Goal: Communication & Community: Answer question/provide support

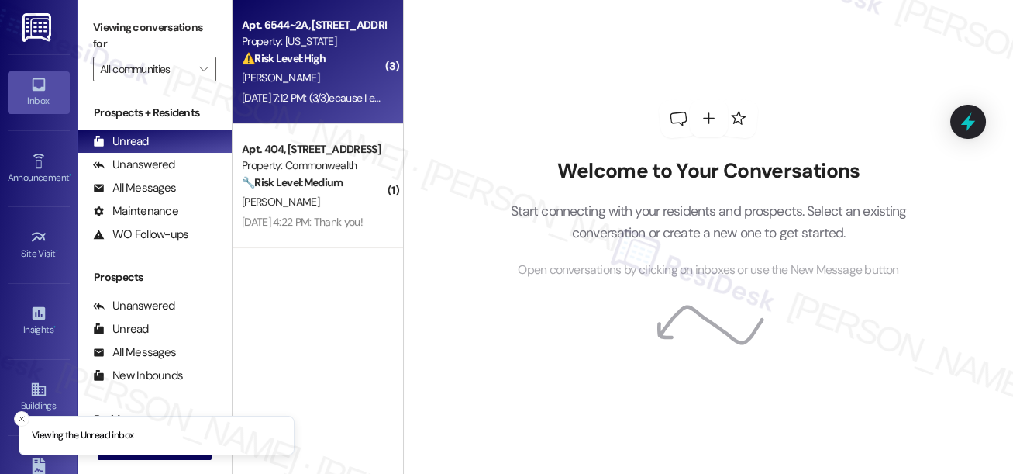
click at [313, 74] on div "[PERSON_NAME]" at bounding box center [313, 77] width 147 height 19
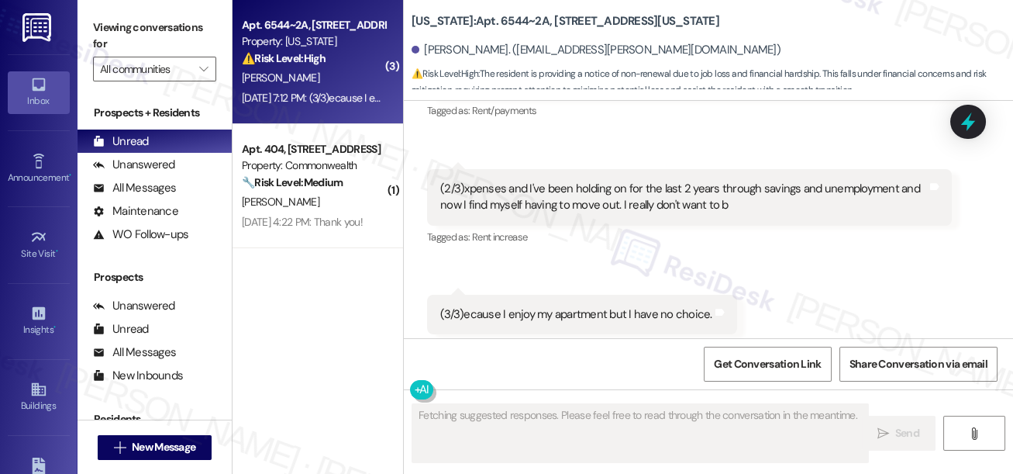
scroll to position [12402, 0]
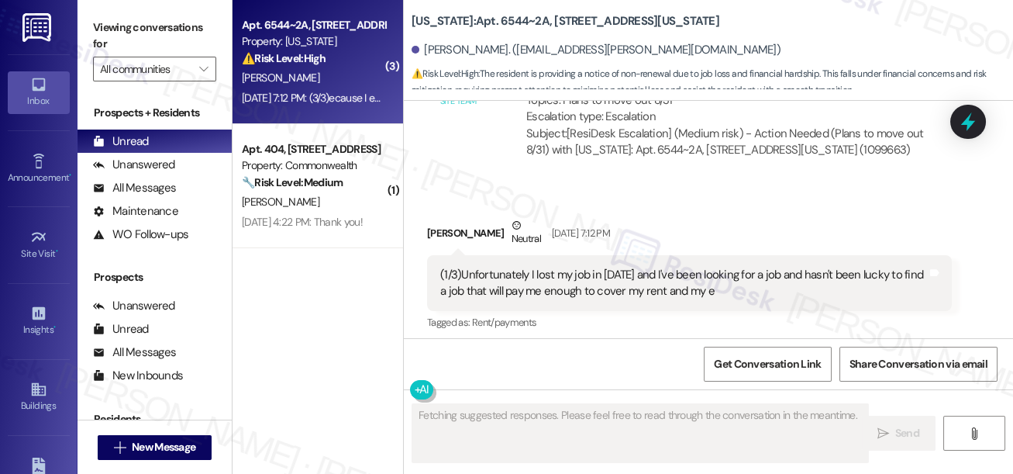
click at [529, 267] on div "(1/3)Unfortunately I lost my job in [DATE] and I've been looking for a job and …" at bounding box center [683, 283] width 487 height 33
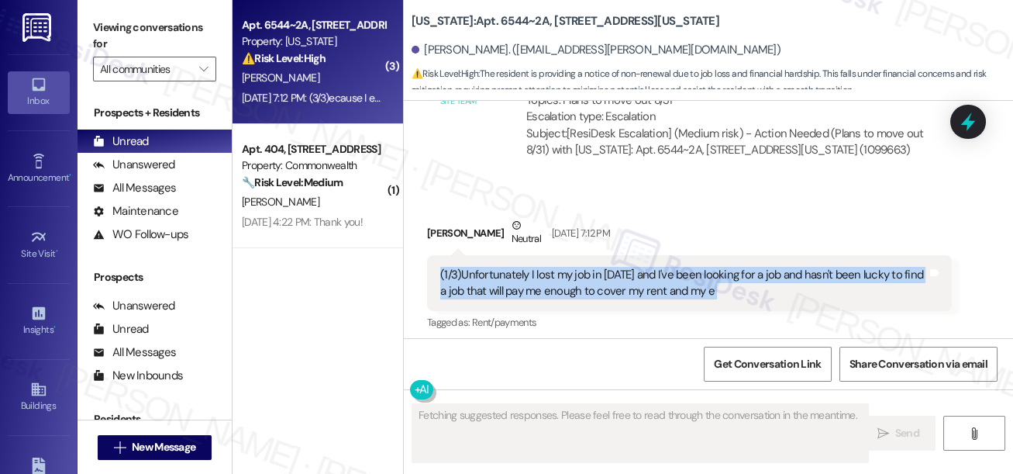
click at [529, 267] on div "(1/3)Unfortunately I lost my job in [DATE] and I've been looking for a job and …" at bounding box center [683, 283] width 487 height 33
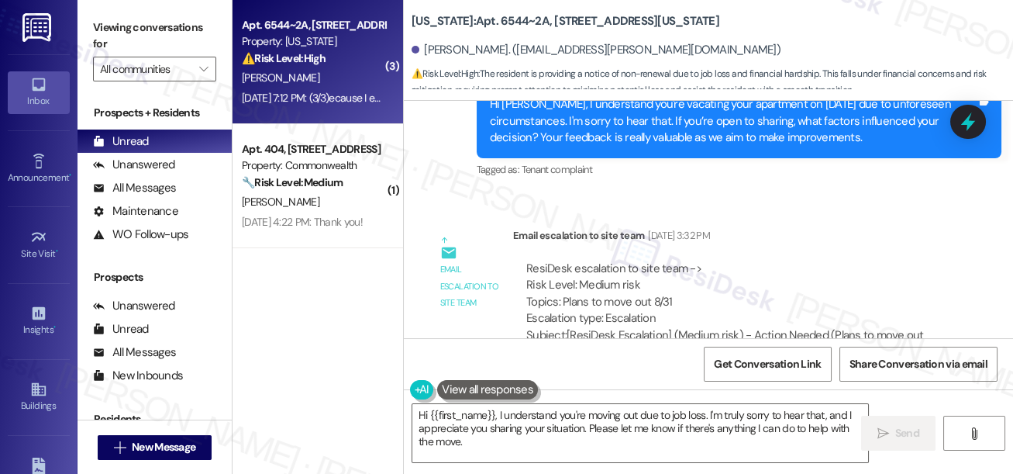
scroll to position [12120, 0]
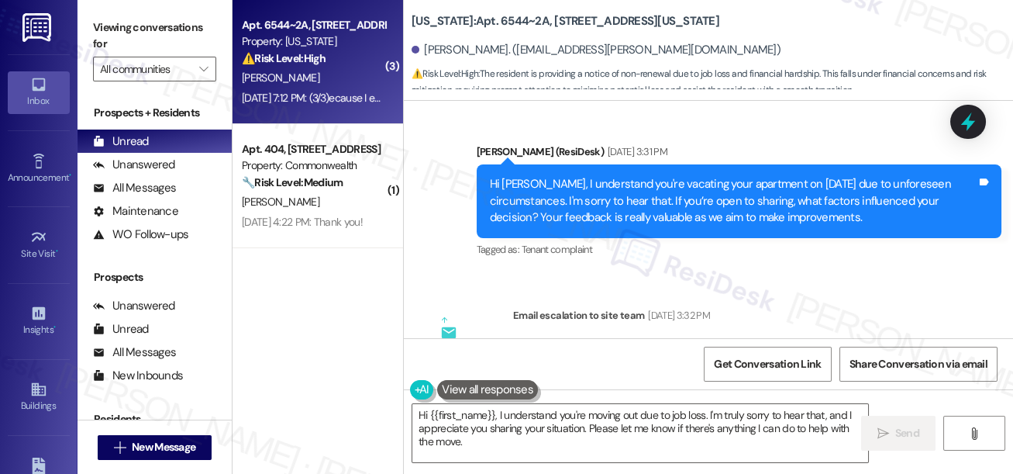
click at [633, 176] on div "Hi [PERSON_NAME], I understand you're vacating your apartment on [DATE] due to …" at bounding box center [733, 201] width 487 height 50
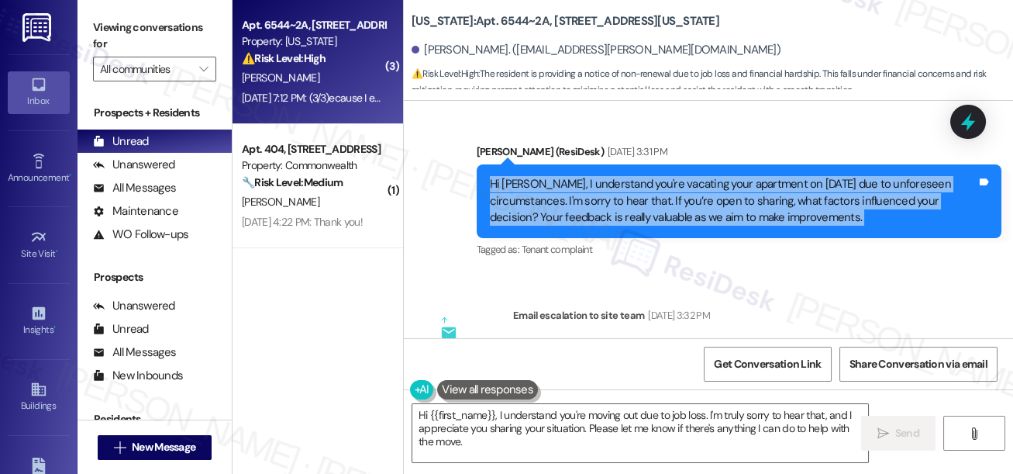
click at [633, 176] on div "Hi [PERSON_NAME], I understand you're vacating your apartment on [DATE] due to …" at bounding box center [733, 201] width 487 height 50
click at [625, 181] on div "Hi [PERSON_NAME], I understand you're vacating your apartment on [DATE] due to …" at bounding box center [733, 201] width 487 height 50
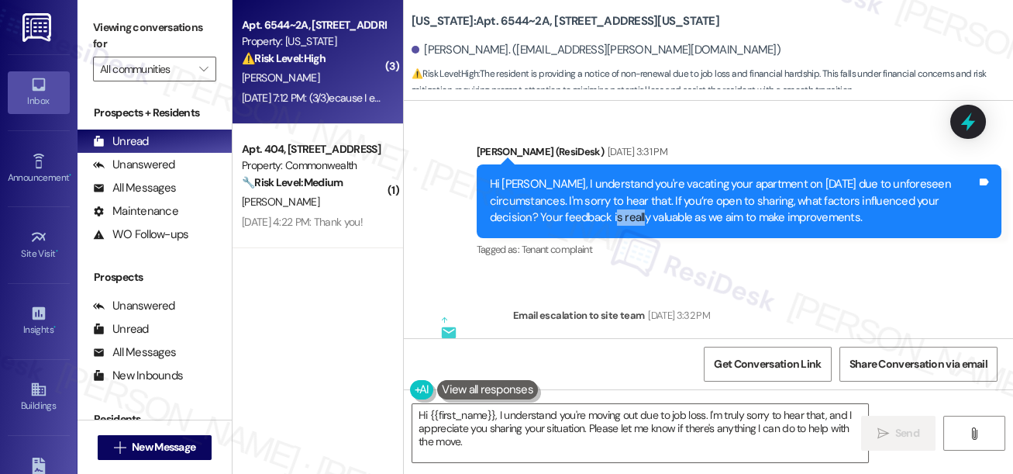
click at [625, 181] on div "Hi [PERSON_NAME], I understand you're vacating your apartment on [DATE] due to …" at bounding box center [733, 201] width 487 height 50
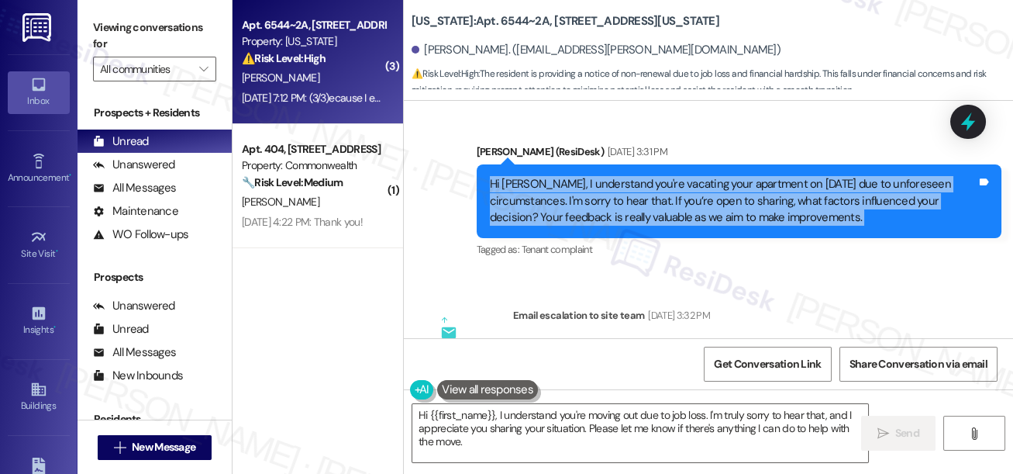
click at [625, 181] on div "Hi [PERSON_NAME], I understand you're vacating your apartment on [DATE] due to …" at bounding box center [733, 201] width 487 height 50
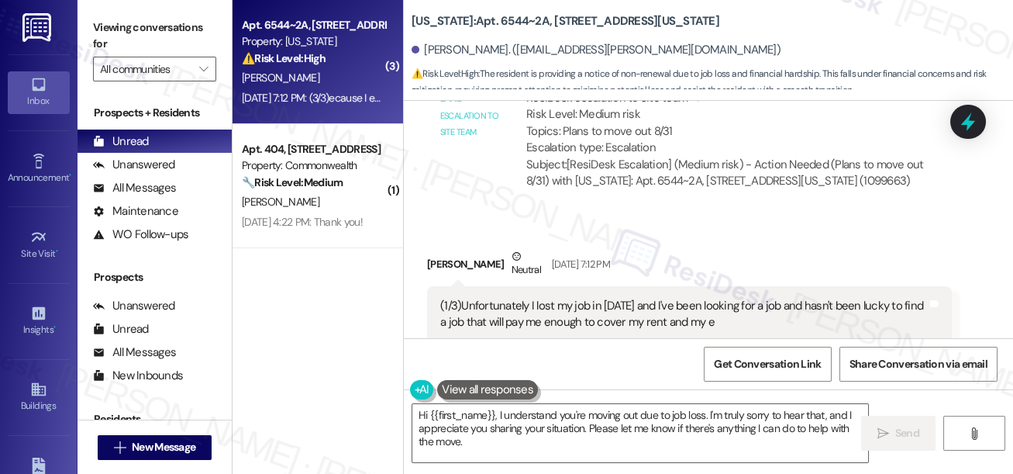
scroll to position [12472, 0]
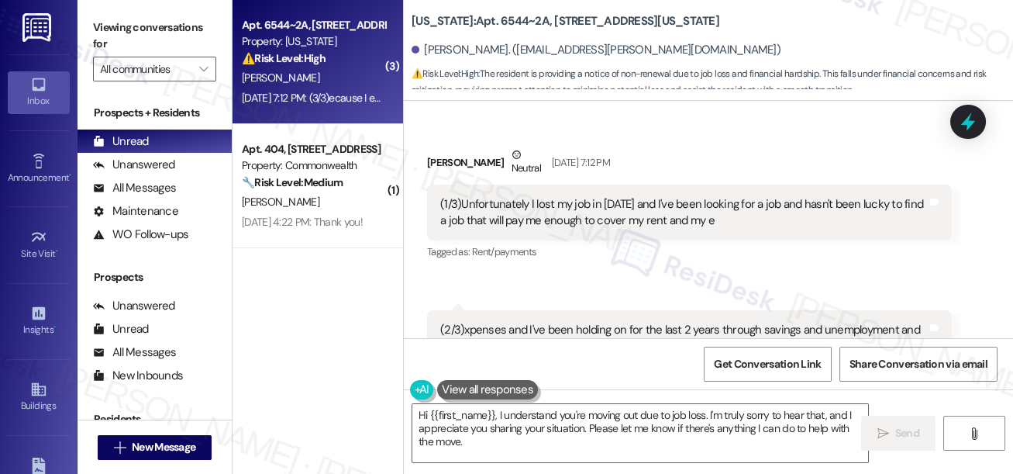
click at [449, 185] on div "(1/3)Unfortunately I lost my job in [DATE] and I've been looking for a job and …" at bounding box center [689, 213] width 525 height 57
click at [616, 196] on div "(1/3)Unfortunately I lost my job in [DATE] and I've been looking for a job and …" at bounding box center [683, 212] width 487 height 33
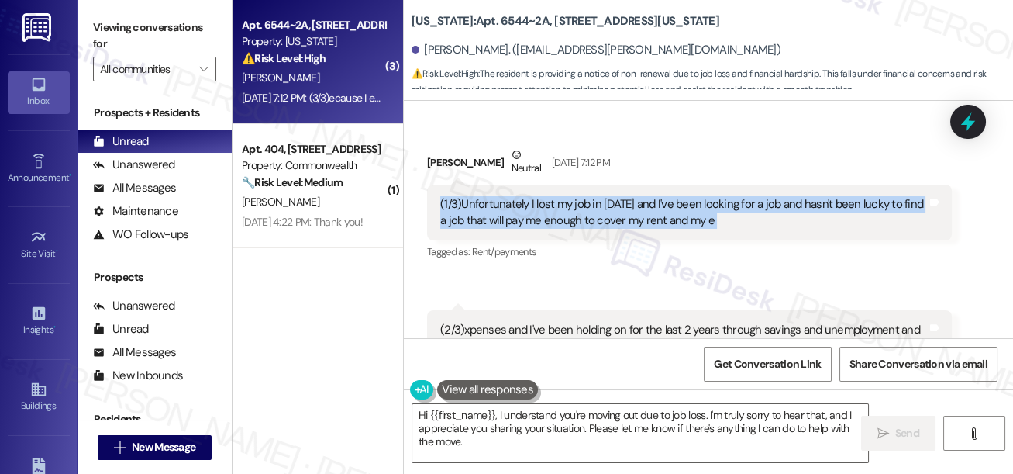
click at [616, 196] on div "(1/3)Unfortunately I lost my job in [DATE] and I've been looking for a job and …" at bounding box center [683, 212] width 487 height 33
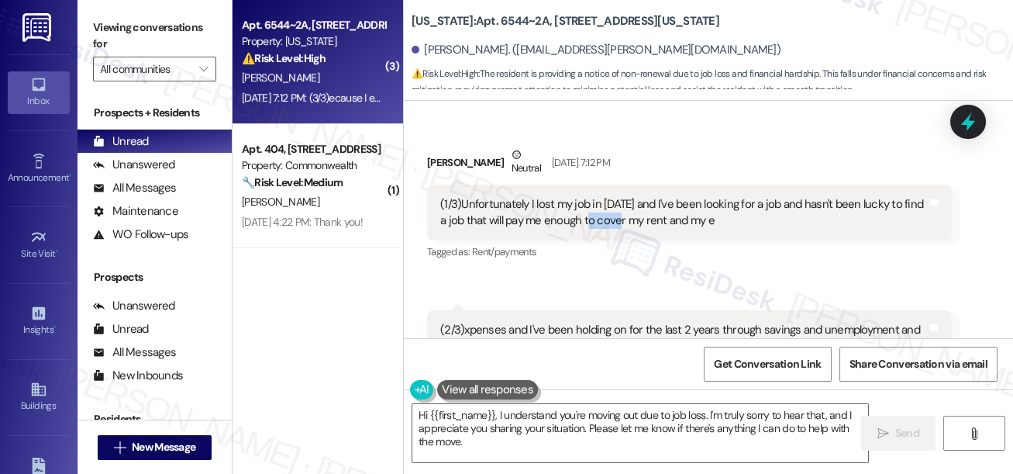
click at [616, 196] on div "(1/3)Unfortunately I lost my job in [DATE] and I've been looking for a job and …" at bounding box center [683, 212] width 487 height 33
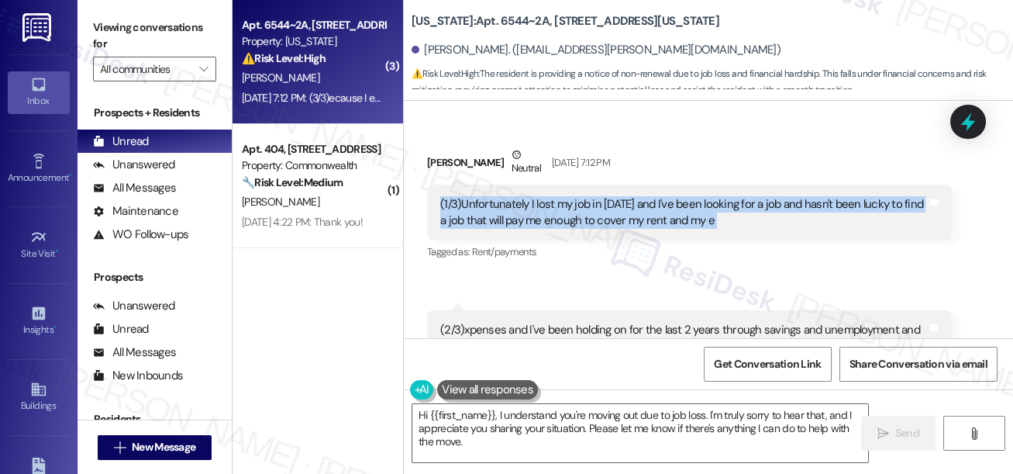
click at [616, 196] on div "(1/3)Unfortunately I lost my job in [DATE] and I've been looking for a job and …" at bounding box center [683, 212] width 487 height 33
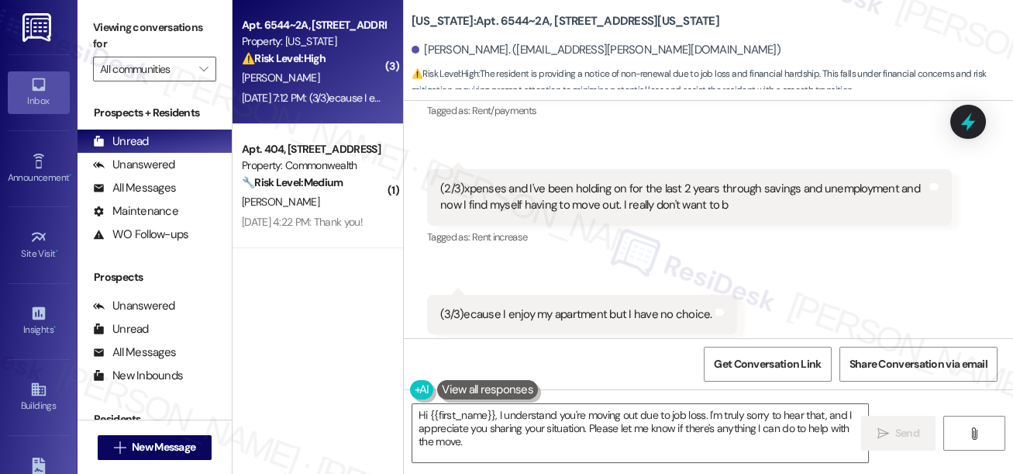
click at [534, 181] on div "(2/3)xpenses and I've been holding on for the last 2 years through savings and …" at bounding box center [683, 197] width 487 height 33
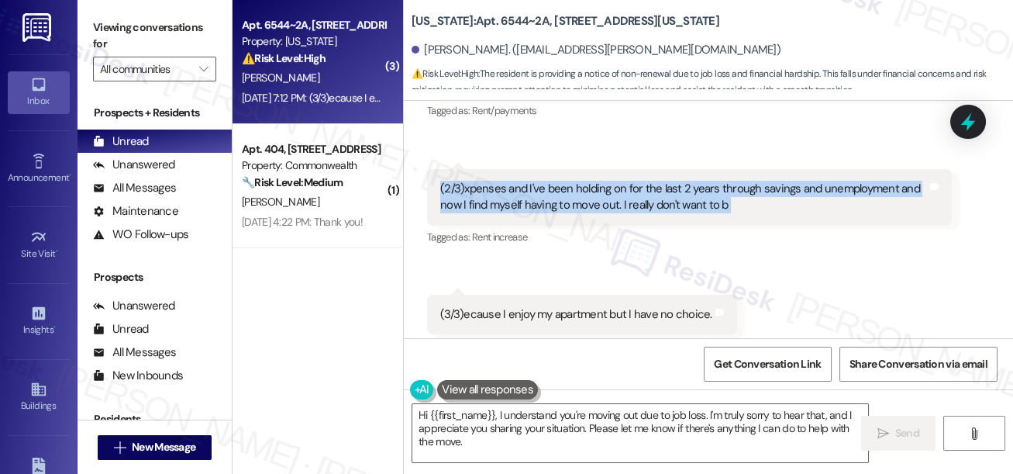
click at [534, 181] on div "(2/3)xpenses and I've been holding on for the last 2 years through savings and …" at bounding box center [683, 197] width 487 height 33
click at [663, 181] on div "(2/3)xpenses and I've been holding on for the last 2 years through savings and …" at bounding box center [683, 197] width 487 height 33
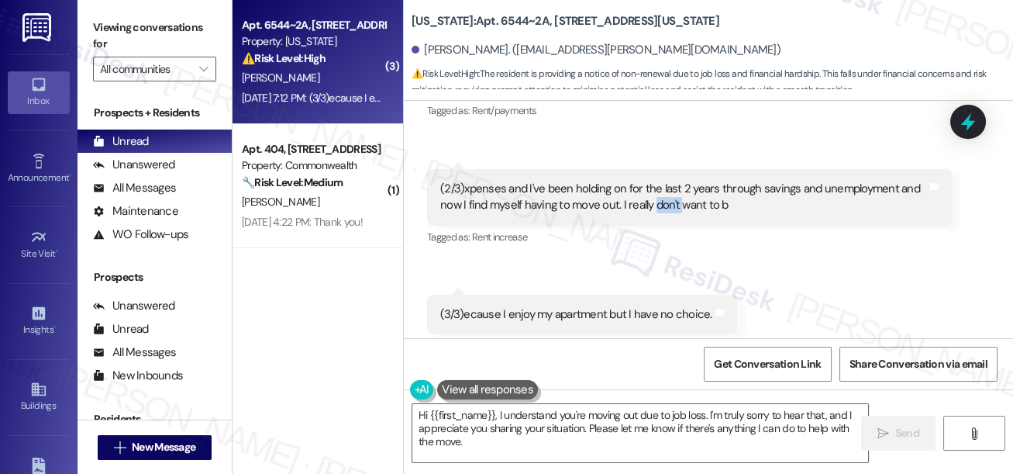
click at [663, 181] on div "(2/3)xpenses and I've been holding on for the last 2 years through savings and …" at bounding box center [683, 197] width 487 height 33
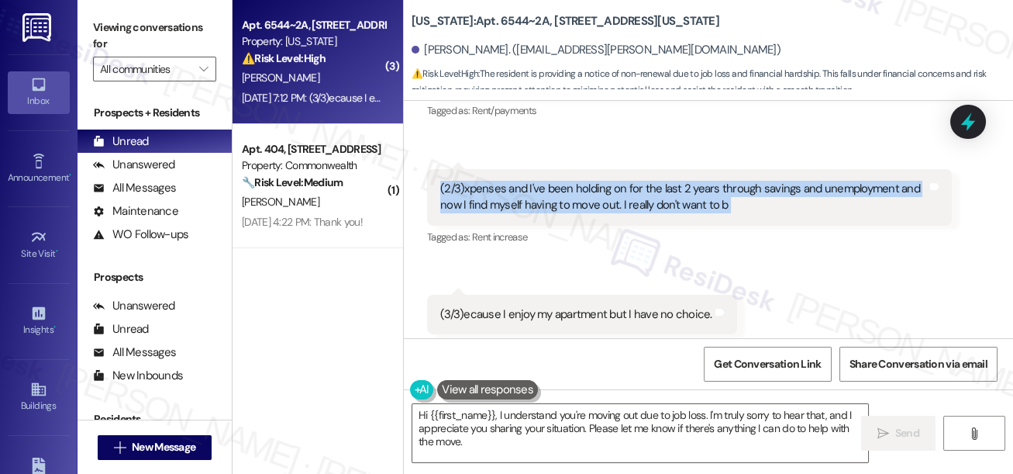
click at [663, 181] on div "(2/3)xpenses and I've been holding on for the last 2 years through savings and …" at bounding box center [683, 197] width 487 height 33
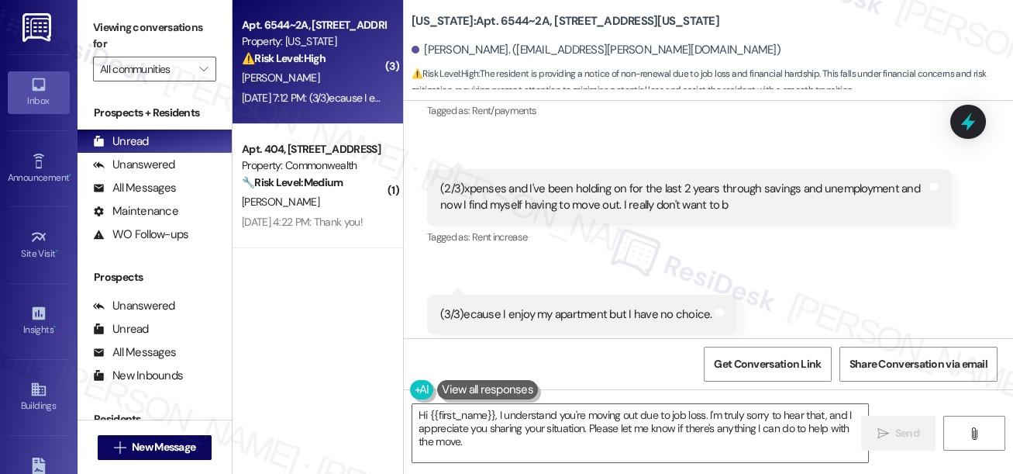
click at [582, 306] on div "(3/3)ecause I enjoy my apartment but I have no choice." at bounding box center [576, 314] width 272 height 16
click at [513, 419] on textarea "Hi {{first_name}}, I understand you're moving out due to job loss. I'm truly so…" at bounding box center [640, 433] width 456 height 58
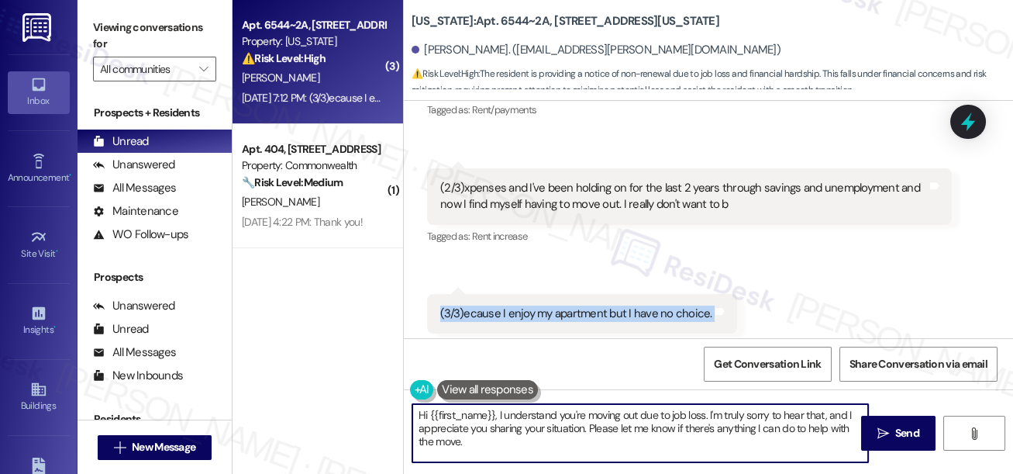
click at [513, 419] on textarea "Hi {{first_name}}, I understand you're moving out due to job loss. I'm truly so…" at bounding box center [640, 433] width 456 height 58
click at [494, 433] on textarea "Hi {{first_name}}, I understand you're moving out due to job loss. I'm truly so…" at bounding box center [640, 433] width 456 height 58
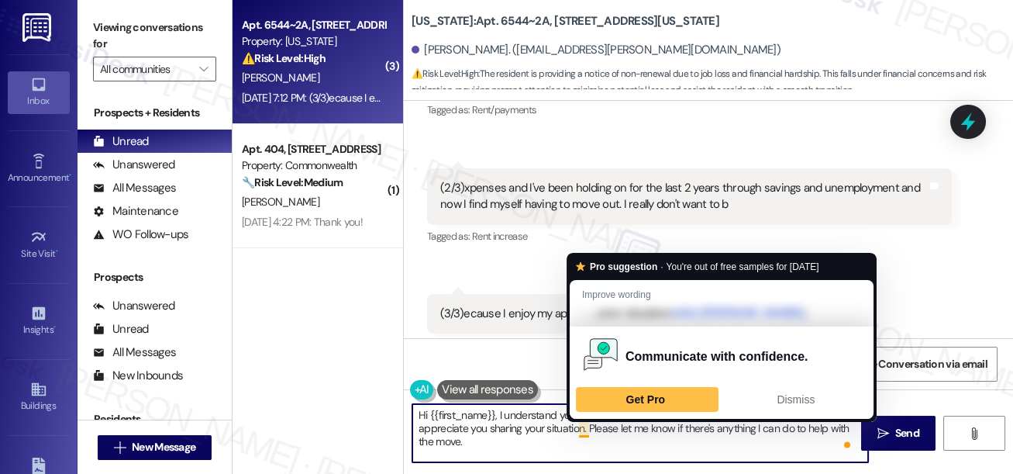
drag, startPoint x: 605, startPoint y: 427, endPoint x: 665, endPoint y: 443, distance: 61.9
click at [665, 443] on textarea "Hi {{first_name}}, I understand you're moving out due to job loss. I'm truly so…" at bounding box center [640, 433] width 456 height 58
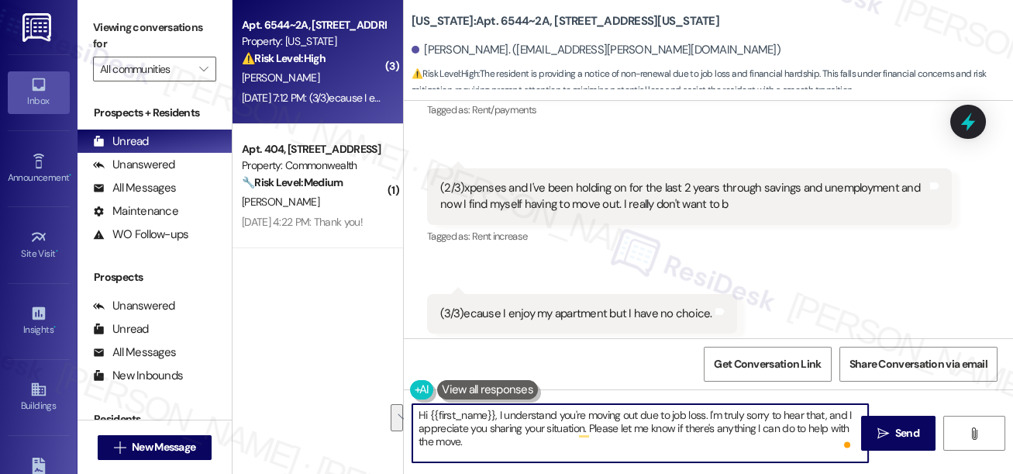
click at [665, 443] on textarea "Hi {{first_name}}, I understand you're moving out due to job loss. I'm truly so…" at bounding box center [640, 433] width 456 height 58
drag, startPoint x: 515, startPoint y: 452, endPoint x: 434, endPoint y: 416, distance: 88.5
click at [434, 416] on textarea "Hi {{first_name}}, I understand you're moving out due to job loss. I'm truly so…" at bounding box center [640, 433] width 456 height 58
click at [554, 441] on textarea "Hi {{first_name}}, I understand you're moving out due to job loss. I'm truly so…" at bounding box center [640, 433] width 456 height 58
drag, startPoint x: 495, startPoint y: 411, endPoint x: 689, endPoint y: 436, distance: 195.5
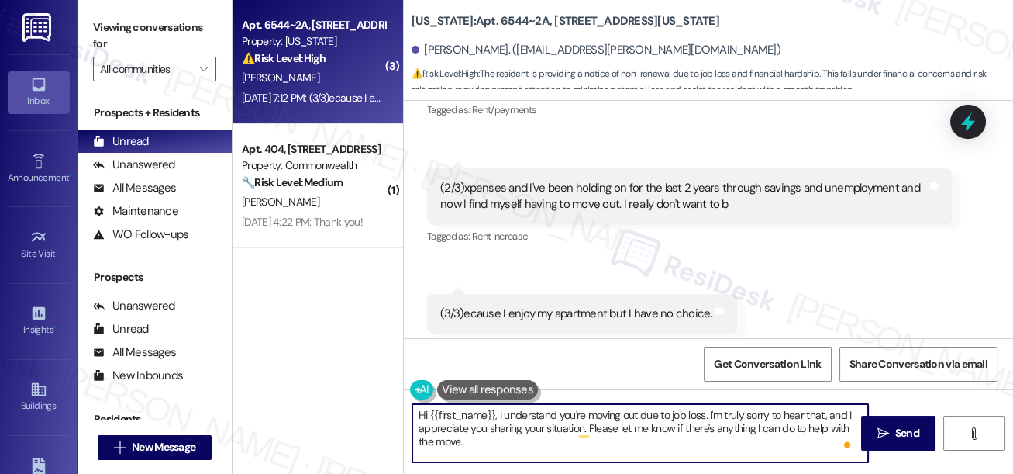
click at [689, 436] on textarea "Hi {{first_name}}, I understand you're moving out due to job loss. I'm truly so…" at bounding box center [640, 433] width 456 height 58
drag, startPoint x: 497, startPoint y: 415, endPoint x: 708, endPoint y: 406, distance: 211.0
click at [708, 406] on textarea "Hi {{first_name}}, I understand you're moving out due to job loss. I'm truly so…" at bounding box center [640, 433] width 456 height 58
click at [839, 433] on textarea "Hi {{first_name}}, thanks for sharing the details. I'm truly sorry to hear that…" at bounding box center [640, 433] width 456 height 58
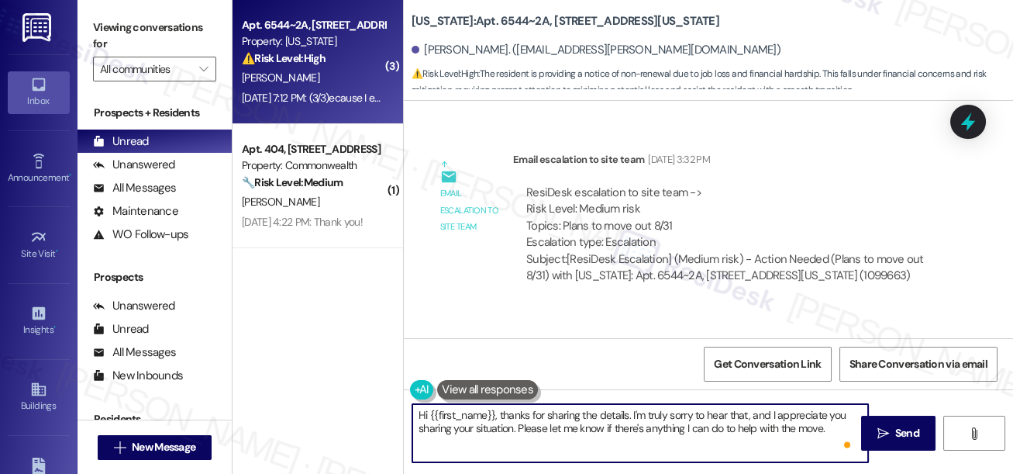
scroll to position [12261, 0]
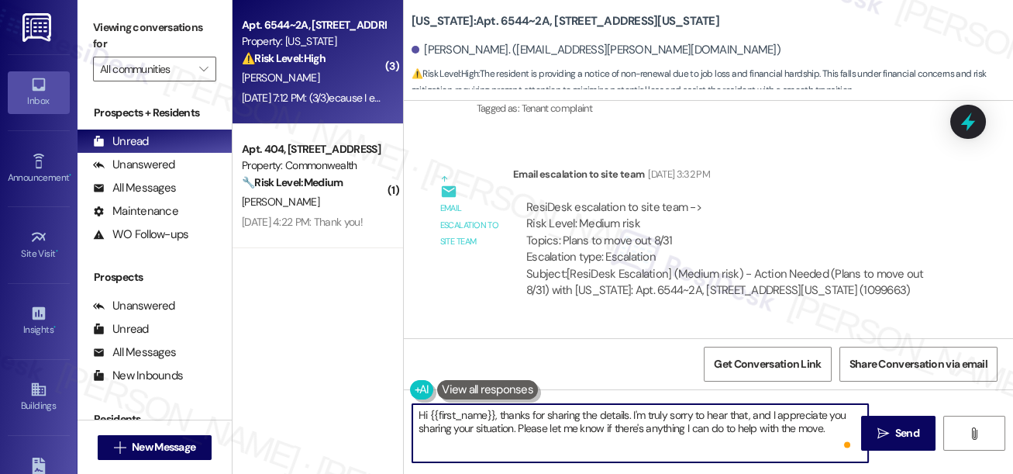
type textarea "Hi {{first_name}}, thanks for sharing the details. I'm truly sorry to hear that…"
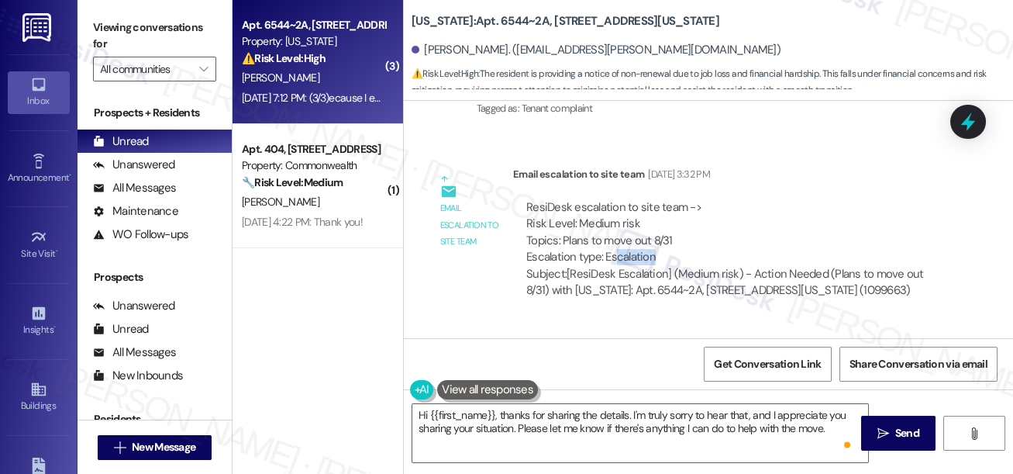
drag, startPoint x: 616, startPoint y: 221, endPoint x: 690, endPoint y: 224, distance: 74.5
click at [690, 224] on div "ResiDesk escalation to site team -> Risk Level: Medium risk Topics: Plans to mo…" at bounding box center [732, 232] width 412 height 67
click at [657, 208] on div "ResiDesk escalation to site team -> Risk Level: Medium risk Topics: Plans to mo…" at bounding box center [732, 232] width 412 height 67
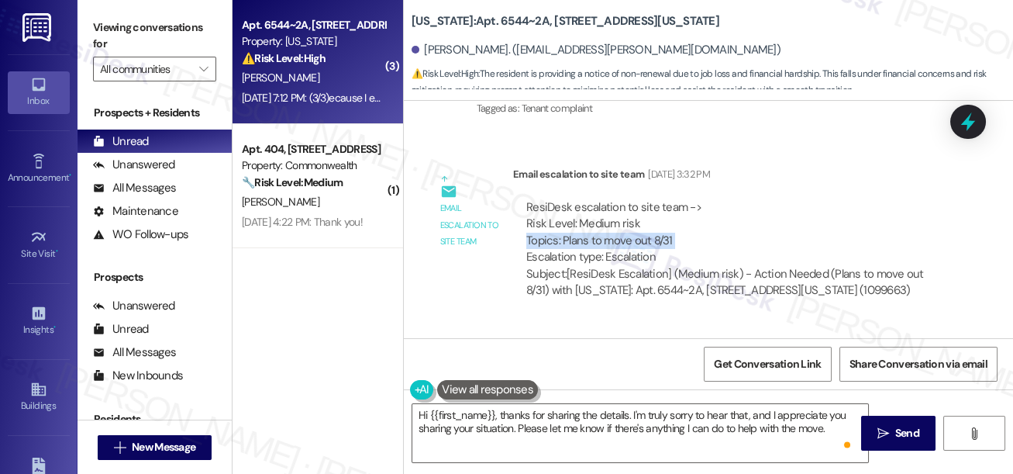
click at [483, 384] on button at bounding box center [487, 389] width 101 height 19
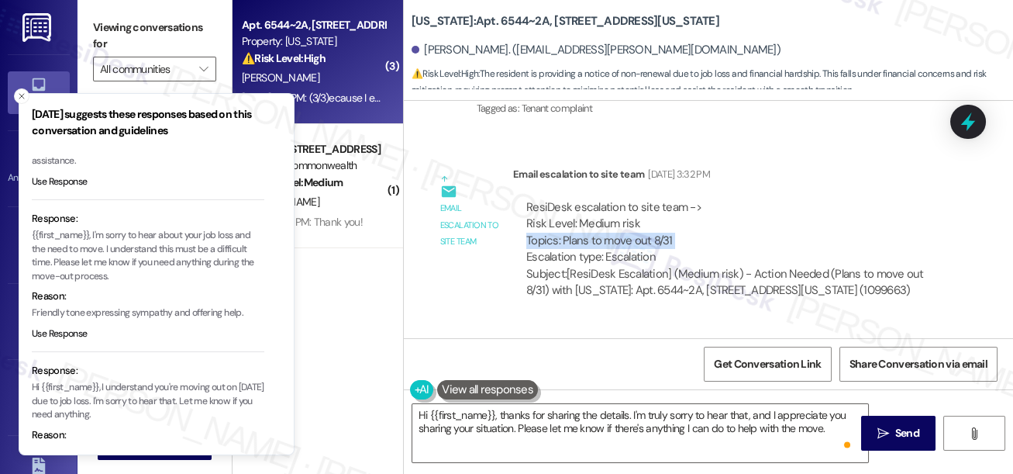
scroll to position [140, 0]
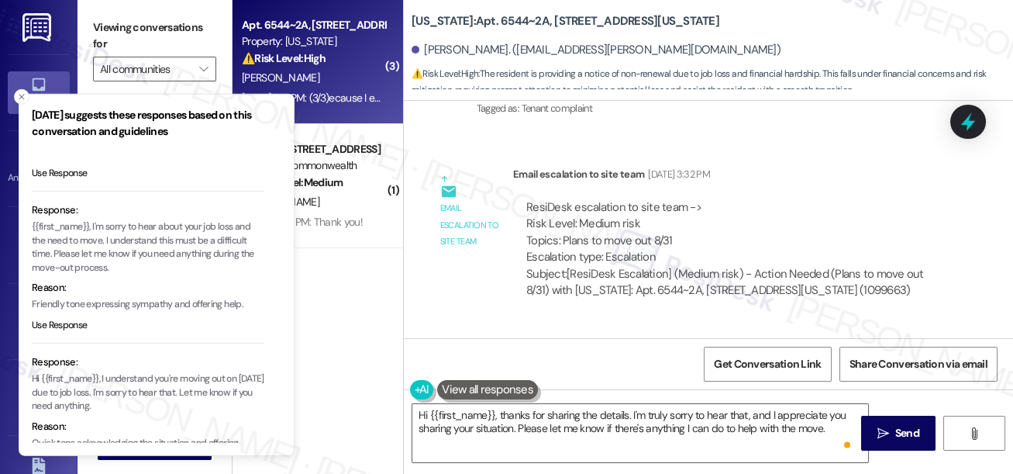
drag, startPoint x: 52, startPoint y: 254, endPoint x: 133, endPoint y: 255, distance: 80.6
click at [133, 255] on p "{{first_name}}, I'm sorry to hear about your job loss and the need to move. I u…" at bounding box center [148, 247] width 233 height 54
click at [57, 255] on p "{{first_name}}, I'm sorry to hear about your job loss and the need to move. I u…" at bounding box center [148, 246] width 233 height 54
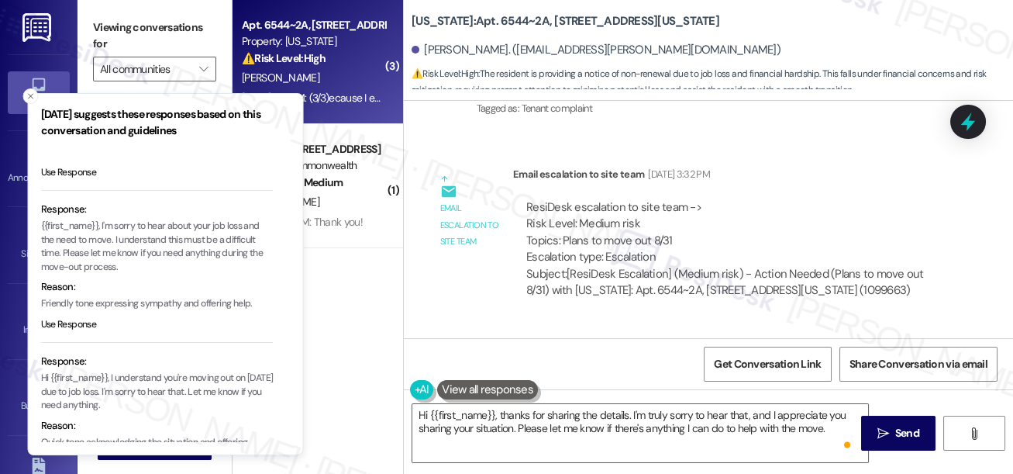
drag, startPoint x: 53, startPoint y: 254, endPoint x: 85, endPoint y: 254, distance: 31.8
click at [85, 254] on p "{{first_name}}, I'm sorry to hear about your job loss and the need to move. I u…" at bounding box center [157, 246] width 233 height 54
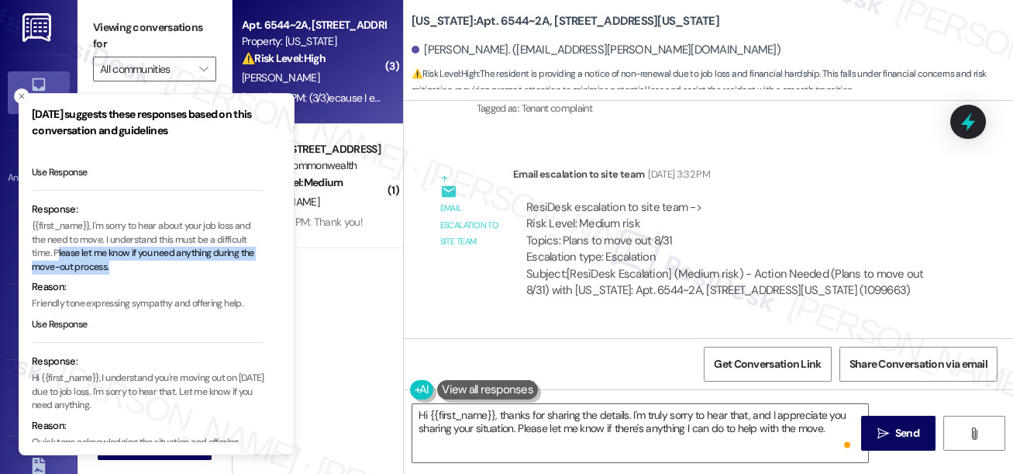
drag, startPoint x: 57, startPoint y: 256, endPoint x: 109, endPoint y: 266, distance: 53.7
click at [109, 266] on p "{{first_name}}, I'm sorry to hear about your job loss and the need to move. I u…" at bounding box center [148, 246] width 233 height 54
click at [112, 266] on p "{{first_name}}, I'm sorry to hear about your job loss and the need to move. I u…" at bounding box center [148, 246] width 233 height 54
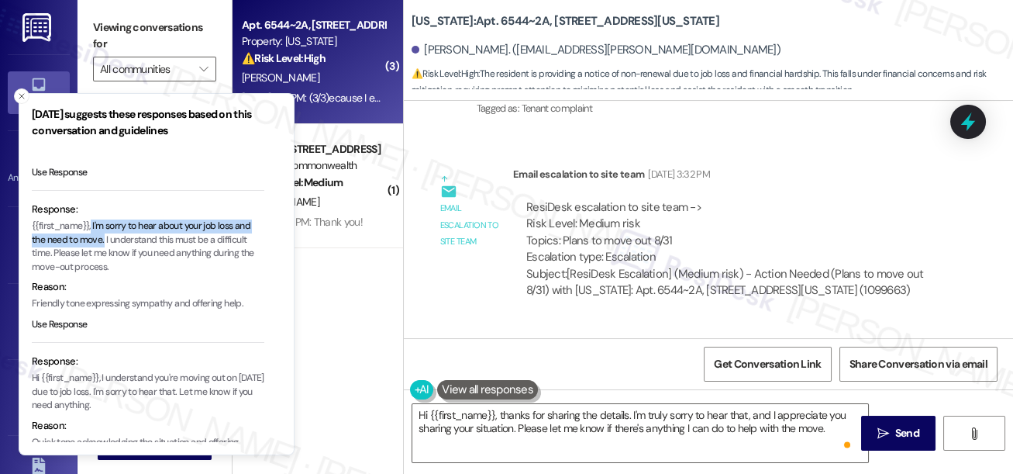
drag, startPoint x: 93, startPoint y: 223, endPoint x: 105, endPoint y: 243, distance: 23.3
click at [105, 243] on p "{{first_name}}, I'm sorry to hear about your job loss and the need to move. I u…" at bounding box center [148, 246] width 233 height 54
copy p "I'm sorry to hear about your job loss and the need to move."
click at [531, 423] on textarea "Hi {{first_name}}, thanks for sharing the details. I'm truly sorry to hear that…" at bounding box center [640, 433] width 456 height 58
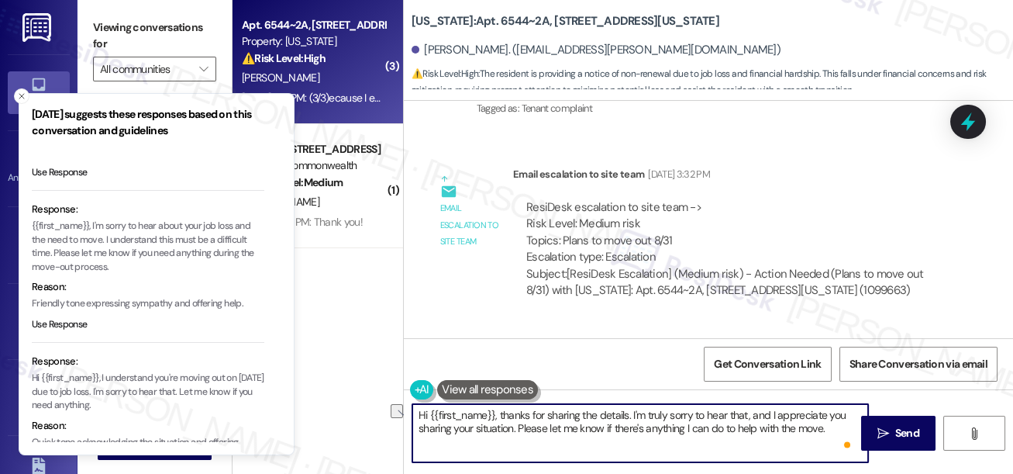
drag, startPoint x: 630, startPoint y: 414, endPoint x: 666, endPoint y: 408, distance: 36.2
click at [666, 408] on textarea "Hi {{first_name}}, thanks for sharing the details. I'm truly sorry to hear that…" at bounding box center [640, 433] width 456 height 58
click at [595, 423] on textarea "Hi {{first_name}}, thanks for sharing the details. I'm truly sorry to hear that…" at bounding box center [640, 433] width 456 height 58
drag, startPoint x: 498, startPoint y: 412, endPoint x: 624, endPoint y: 412, distance: 126.4
click at [626, 412] on textarea "Hi {{first_name}}, thanks for sharing the details. I'm truly sorry to hear that…" at bounding box center [640, 433] width 456 height 58
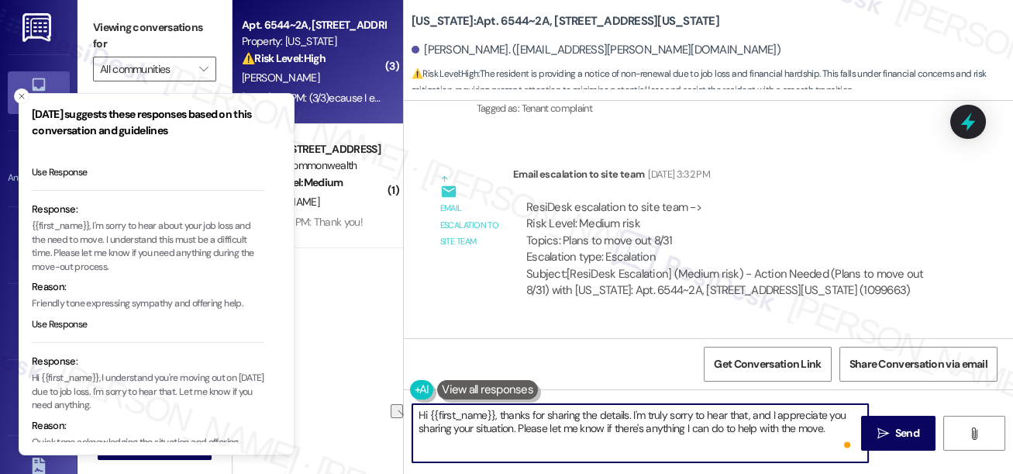
paste textarea "I'm sorry to hear about your job loss and the need to move."
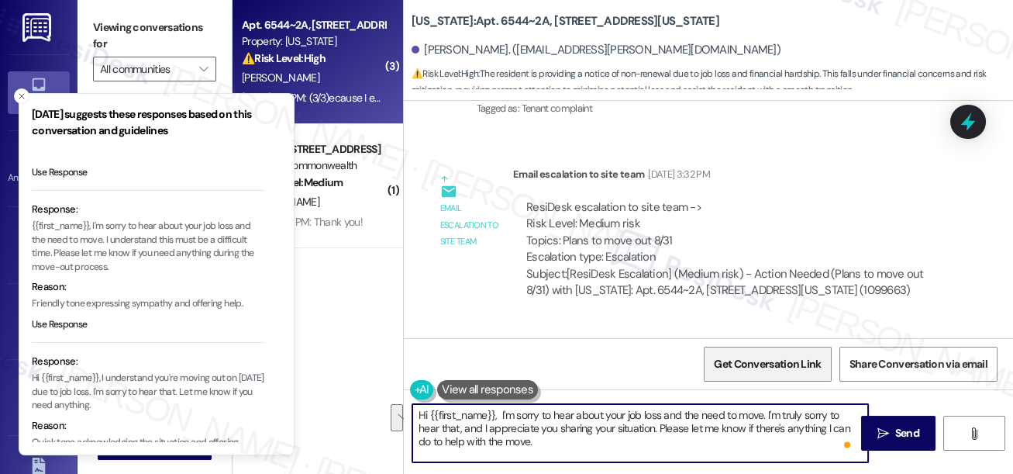
drag, startPoint x: 483, startPoint y: 427, endPoint x: 767, endPoint y: 379, distance: 287.8
click at [767, 379] on div "WO Opened request: Plumbing an... [DATE] 12:49 PM Status : Complete Priority : …" at bounding box center [708, 338] width 609 height 474
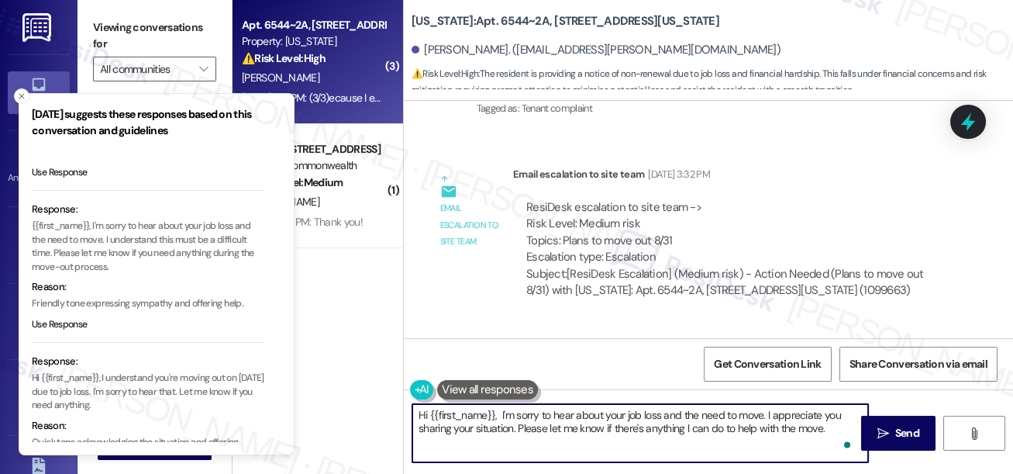
click at [578, 426] on textarea "Hi {{first_name}}, I'm sorry to hear about your job loss and the need to move. …" at bounding box center [640, 433] width 456 height 58
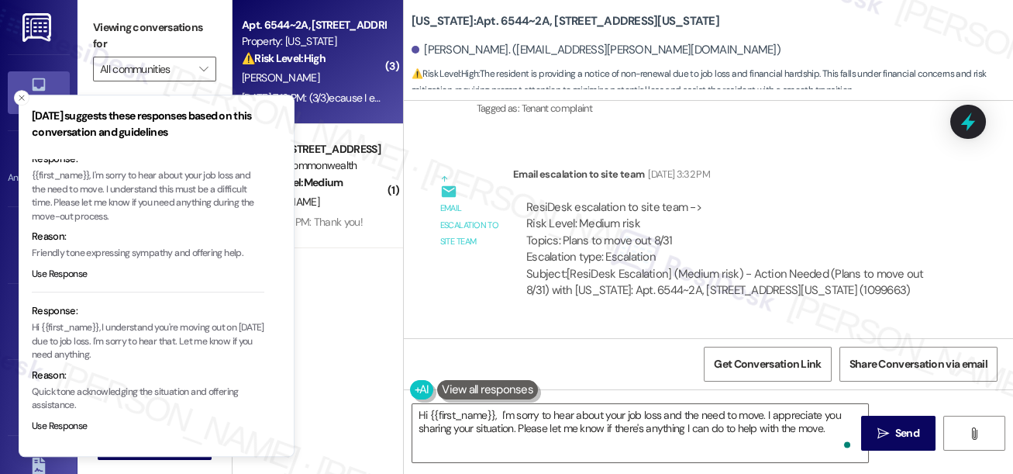
drag, startPoint x: 53, startPoint y: 203, endPoint x: 129, endPoint y: 205, distance: 75.2
click at [129, 205] on p "{{first_name}}, I'm sorry to hear about your job loss and the need to move. I u…" at bounding box center [148, 197] width 233 height 54
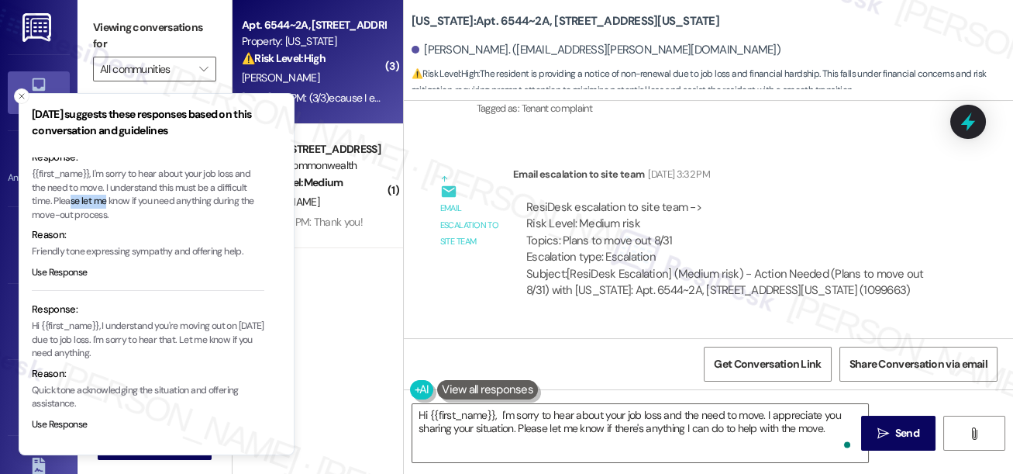
drag, startPoint x: 71, startPoint y: 206, endPoint x: 106, endPoint y: 207, distance: 34.9
click at [106, 207] on p "{{first_name}}, I'm sorry to hear about your job loss and the need to move. I u…" at bounding box center [148, 194] width 233 height 54
click at [64, 206] on p "{{first_name}}, I'm sorry to hear about your job loss and the need to move. I u…" at bounding box center [148, 194] width 233 height 54
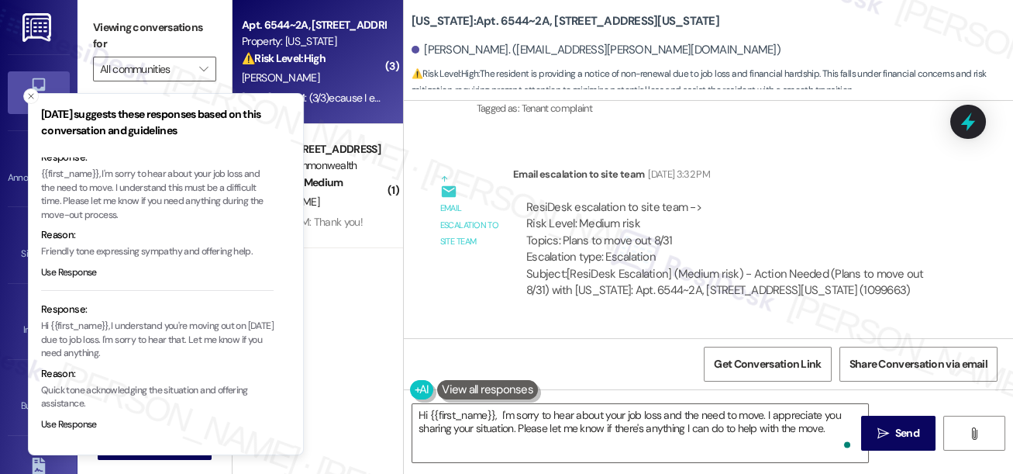
drag, startPoint x: 53, startPoint y: 203, endPoint x: 89, endPoint y: 202, distance: 35.7
click at [89, 202] on p "{{first_name}}, I'm sorry to hear about your job loss and the need to move. I u…" at bounding box center [157, 194] width 233 height 54
drag, startPoint x: 46, startPoint y: 202, endPoint x: 73, endPoint y: 204, distance: 27.2
click at [73, 204] on p "{{first_name}}, I'm sorry to hear about your job loss and the need to move. I u…" at bounding box center [156, 194] width 233 height 54
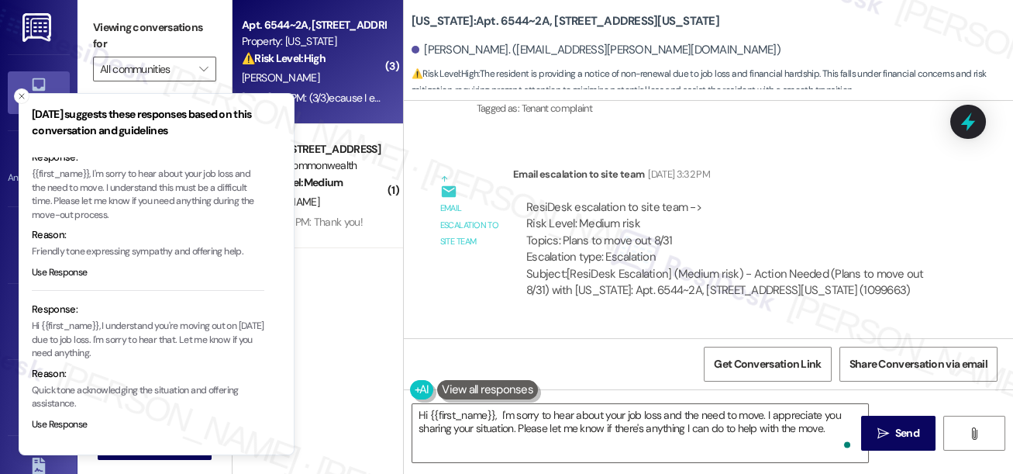
click at [56, 204] on p "{{first_name}}, I'm sorry to hear about your job loss and the need to move. I u…" at bounding box center [148, 194] width 233 height 54
click at [57, 200] on p "{{first_name}}, I'm sorry to hear about your job loss and the need to move. I u…" at bounding box center [148, 194] width 233 height 54
click at [53, 199] on p "{{first_name}}, I'm sorry to hear about your job loss and the need to move. I u…" at bounding box center [148, 194] width 233 height 54
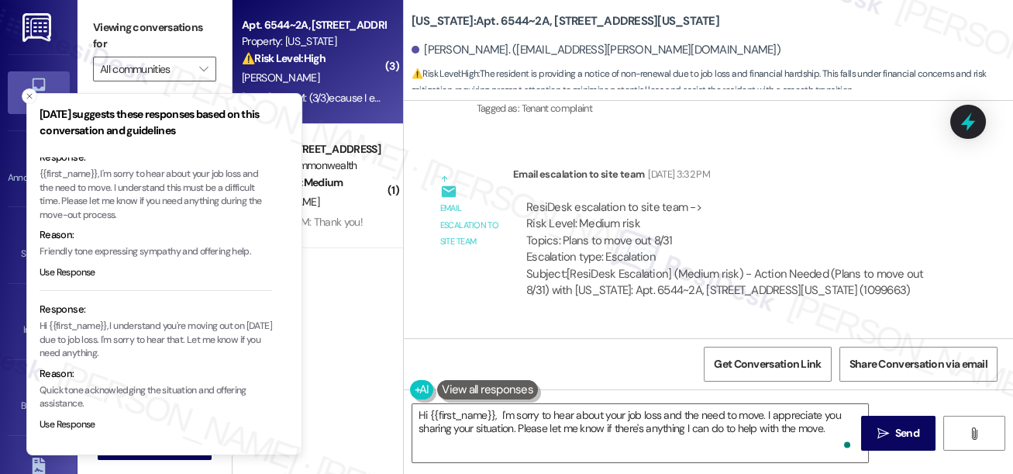
drag, startPoint x: 53, startPoint y: 199, endPoint x: 78, endPoint y: 199, distance: 24.0
click at [78, 199] on p "{{first_name}}, I'm sorry to hear about your job loss and the need to move. I u…" at bounding box center [156, 194] width 233 height 54
drag, startPoint x: 55, startPoint y: 200, endPoint x: 76, endPoint y: 201, distance: 20.9
click at [76, 201] on p "{{first_name}}, I'm sorry to hear about your job loss and the need to move. I u…" at bounding box center [155, 194] width 233 height 54
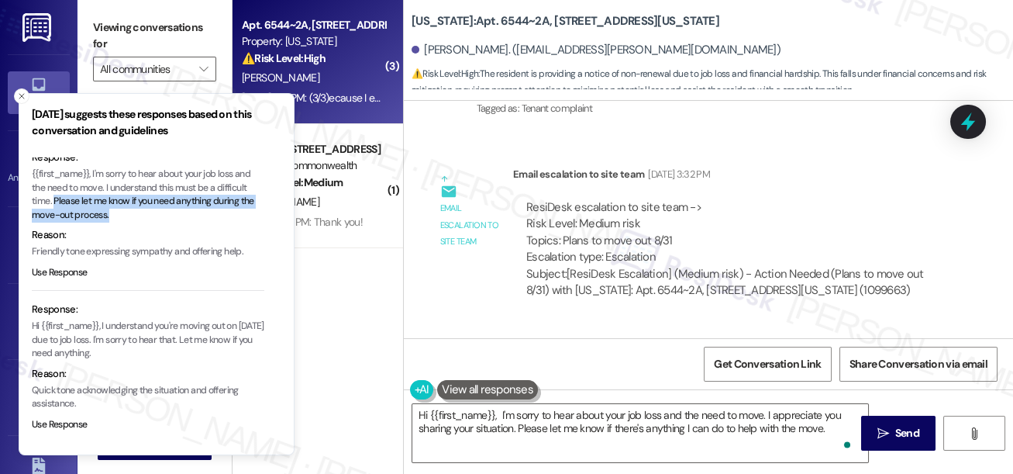
drag, startPoint x: 55, startPoint y: 204, endPoint x: 112, endPoint y: 215, distance: 57.6
click at [112, 215] on p "{{first_name}}, I'm sorry to hear about your job loss and the need to move. I u…" at bounding box center [148, 194] width 233 height 54
copy p "Please let me know if you need anything during the move-out process."
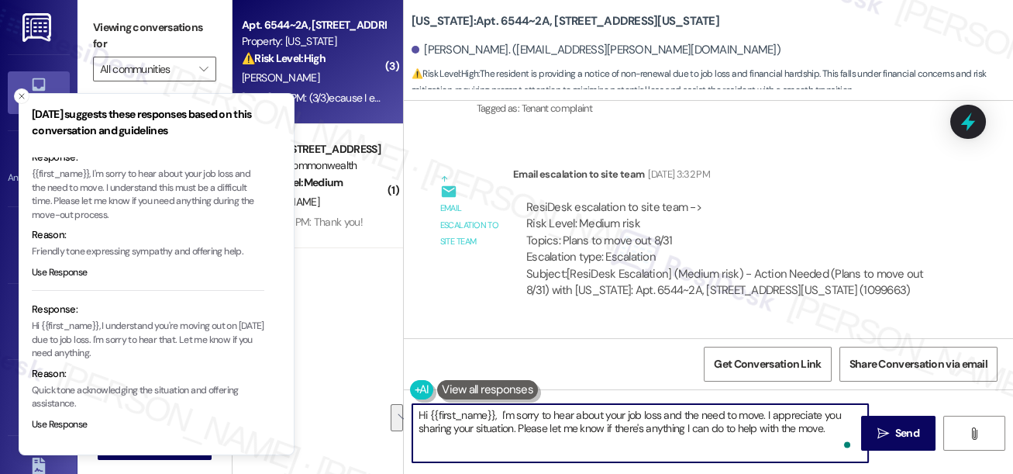
drag, startPoint x: 833, startPoint y: 433, endPoint x: 609, endPoint y: 436, distance: 224.1
click at [612, 436] on textarea "Hi {{first_name}}, I'm sorry to hear about your job loss and the need to move. …" at bounding box center [640, 433] width 456 height 58
click at [597, 430] on textarea "Hi {{first_name}}, I'm sorry to hear about your job loss and the need to move. …" at bounding box center [640, 433] width 456 height 58
click at [547, 433] on textarea "Hi {{first_name}}, I'm sorry to hear about your job loss and the need to move. …" at bounding box center [640, 433] width 456 height 58
drag, startPoint x: 519, startPoint y: 428, endPoint x: 825, endPoint y: 428, distance: 306.2
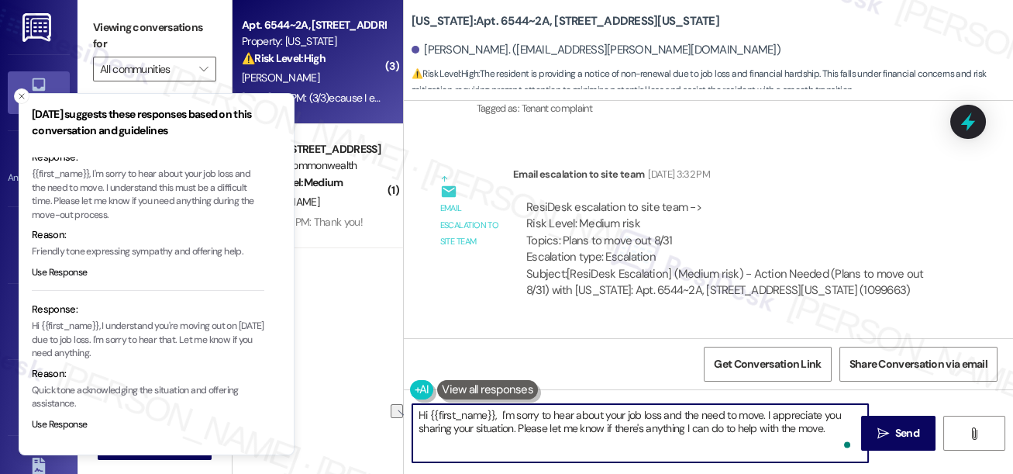
click at [825, 428] on textarea "Hi {{first_name}}, I'm sorry to hear about your job loss and the need to move. …" at bounding box center [640, 433] width 456 height 58
paste textarea "you need anything during the move-out process"
click at [841, 421] on textarea "Hi {{first_name}}, I'm sorry to hear about your job loss and the need to move. …" at bounding box center [640, 433] width 456 height 58
type textarea "Hi {{first_name}}, I'm sorry to hear about your job loss and the need to move. …"
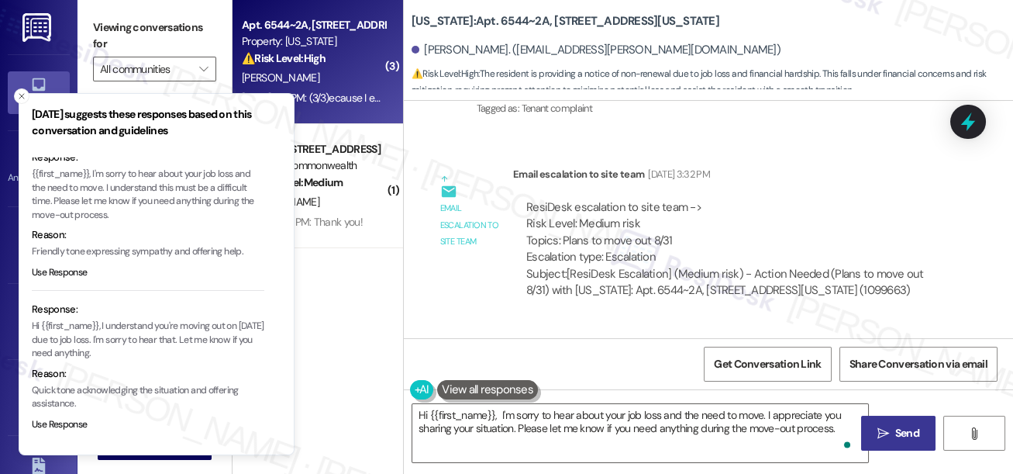
click at [867, 426] on button " Send" at bounding box center [898, 433] width 75 height 35
click at [22, 96] on icon "Close toast" at bounding box center [21, 95] width 9 height 9
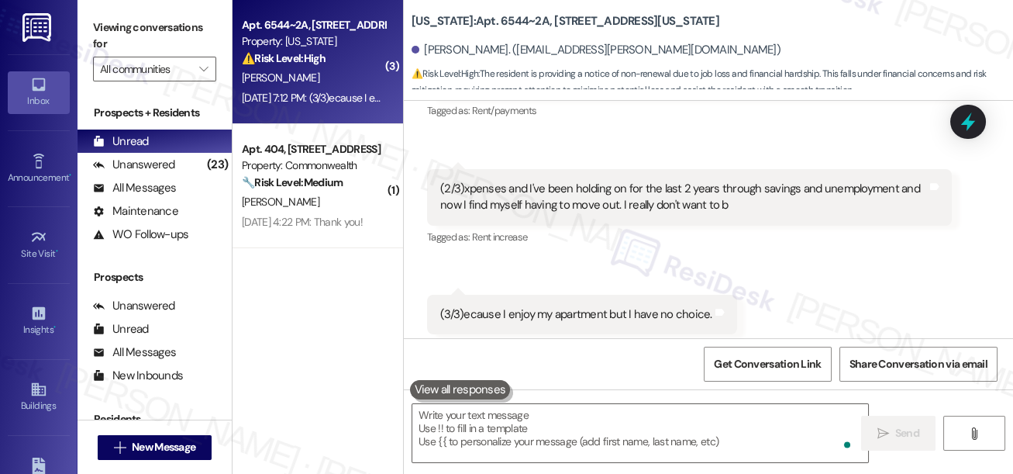
scroll to position [12739, 0]
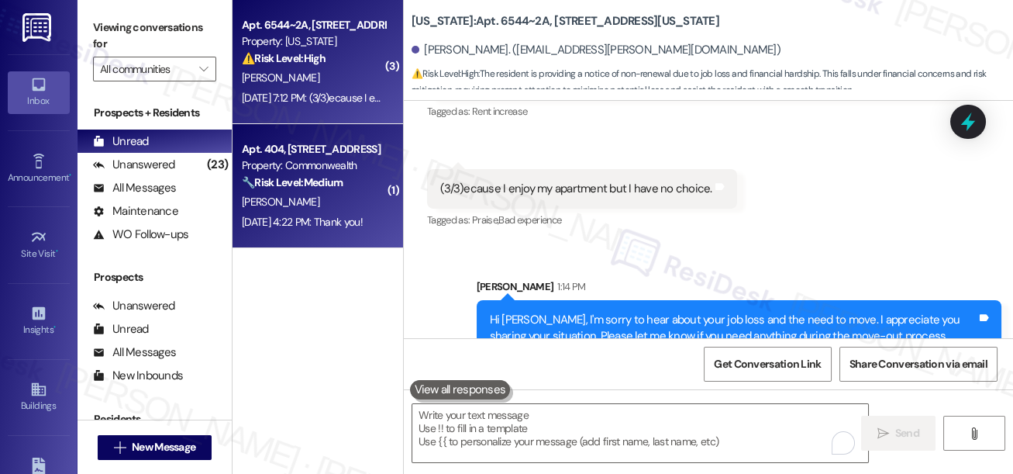
click at [347, 198] on div "[PERSON_NAME]" at bounding box center [313, 201] width 147 height 19
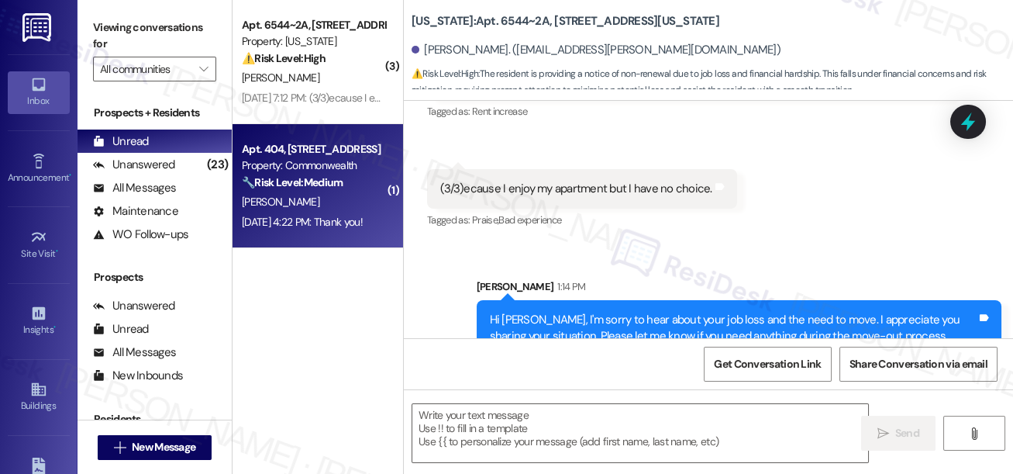
type textarea "Fetching suggested responses. Please feel free to read through the conversation…"
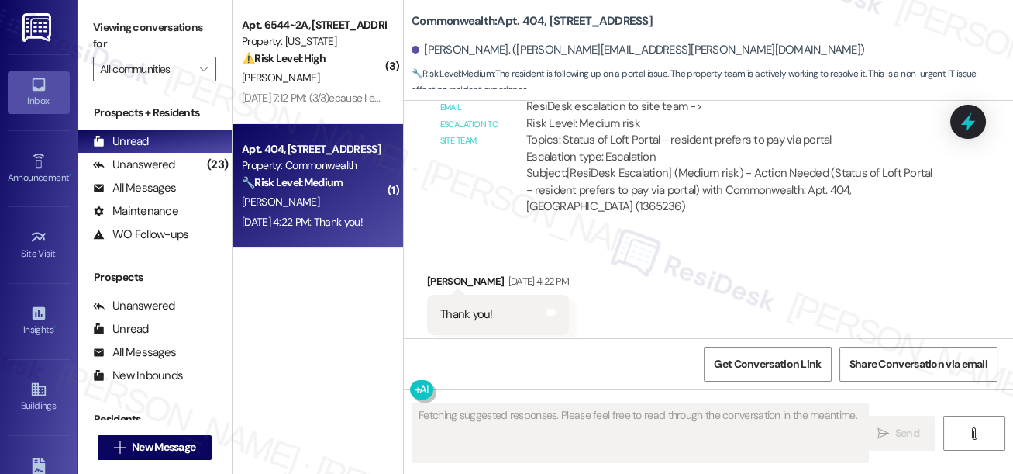
scroll to position [12759, 0]
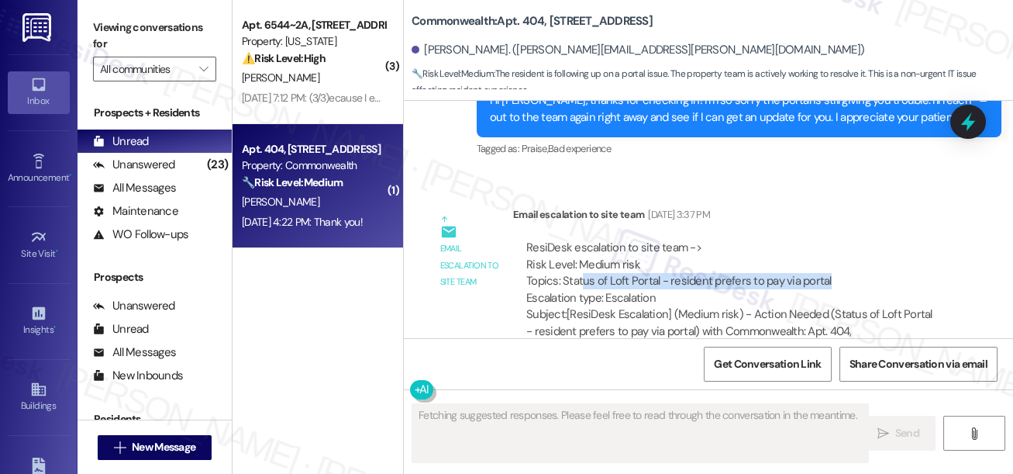
drag, startPoint x: 581, startPoint y: 250, endPoint x: 831, endPoint y: 256, distance: 249.7
click at [831, 256] on div "ResiDesk escalation to site team -> Risk Level: Medium risk Topics: Status of L…" at bounding box center [732, 273] width 412 height 67
click at [806, 250] on div "ResiDesk escalation to site team -> Risk Level: Medium risk Topics: Status of L…" at bounding box center [732, 273] width 412 height 67
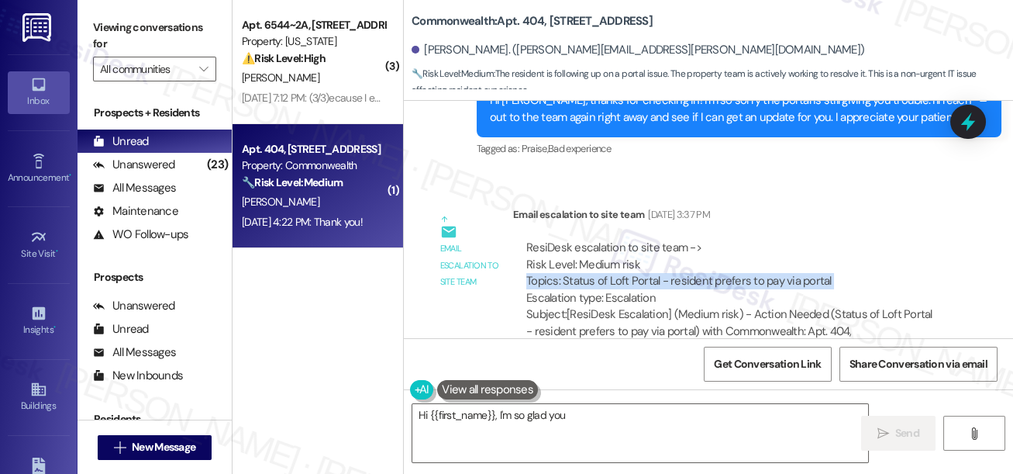
click at [806, 250] on div "ResiDesk escalation to site team -> Risk Level: Medium risk Topics: Status of L…" at bounding box center [732, 273] width 412 height 67
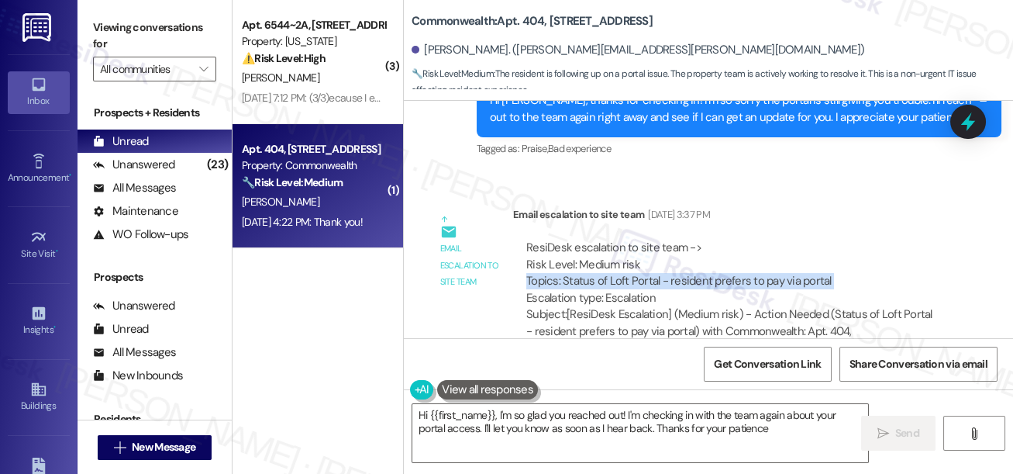
type textarea "Hi {{first_name}}, I'm so glad you reached out! I'm checking in with the team a…"
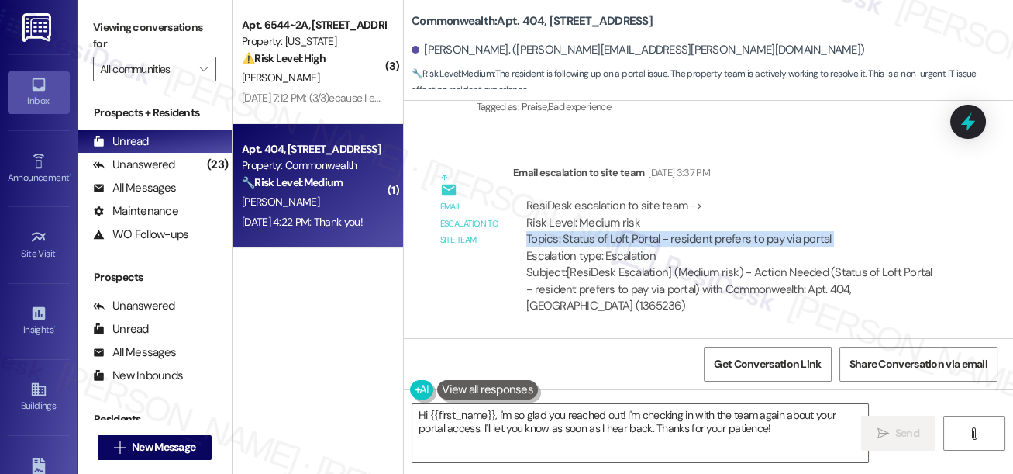
scroll to position [12618, 0]
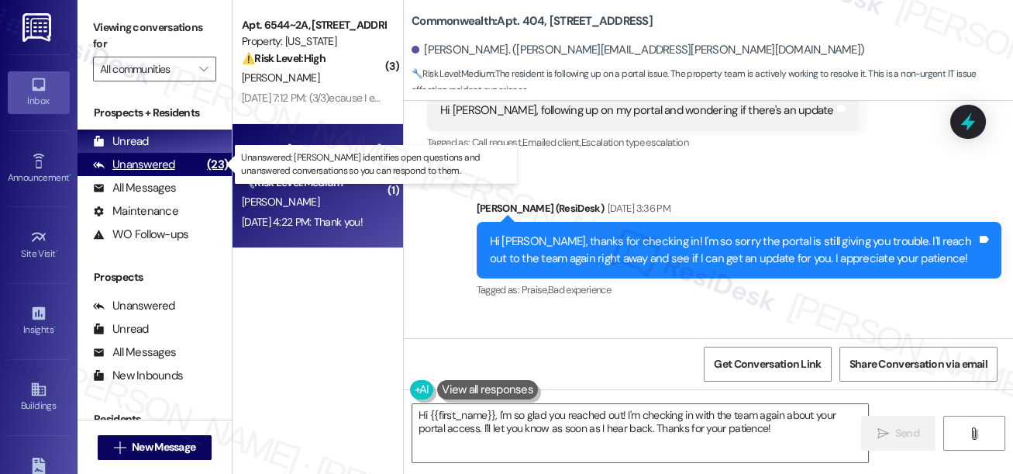
click at [113, 162] on div "Unanswered" at bounding box center [134, 165] width 82 height 16
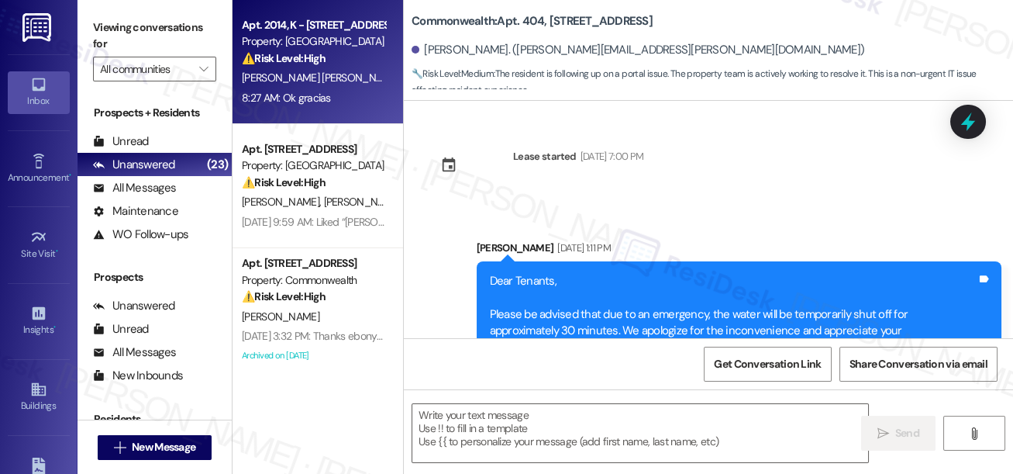
type textarea "Fetching suggested responses. Please feel free to read through the conversation…"
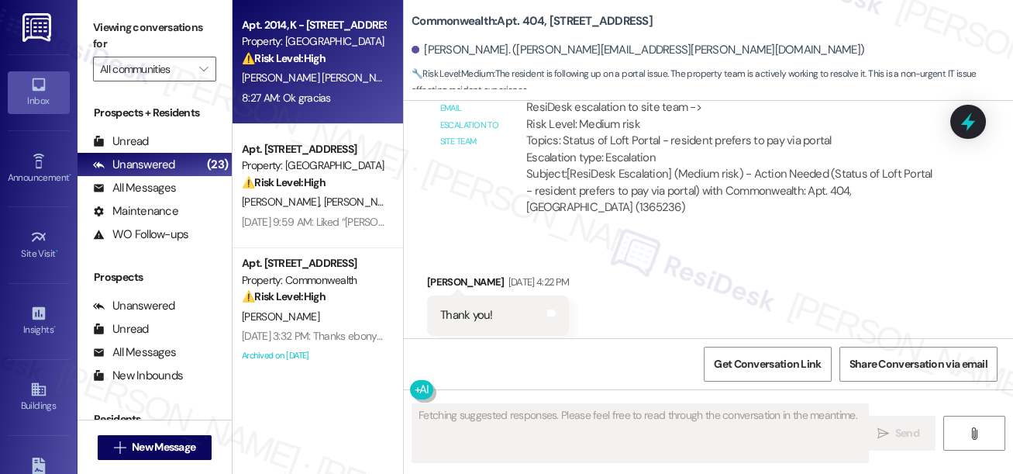
click at [330, 82] on div "[PERSON_NAME] [PERSON_NAME]" at bounding box center [313, 77] width 147 height 19
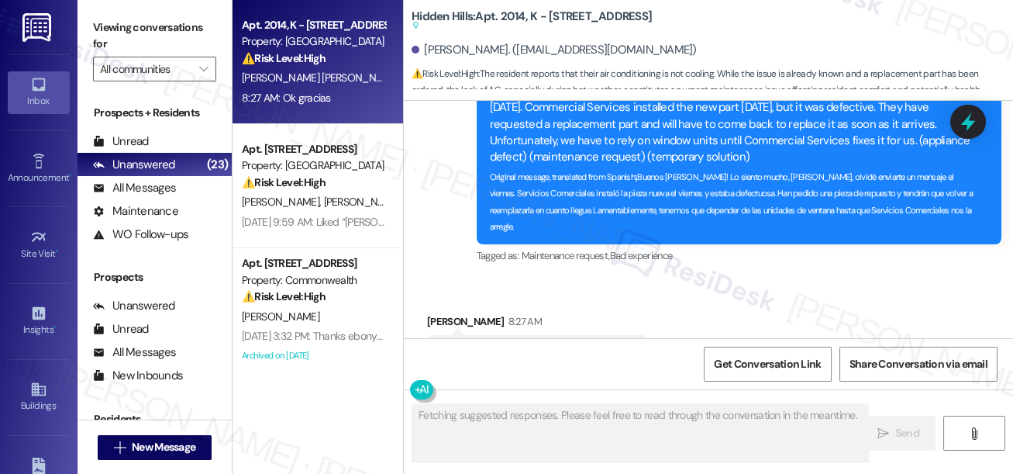
scroll to position [19464, 0]
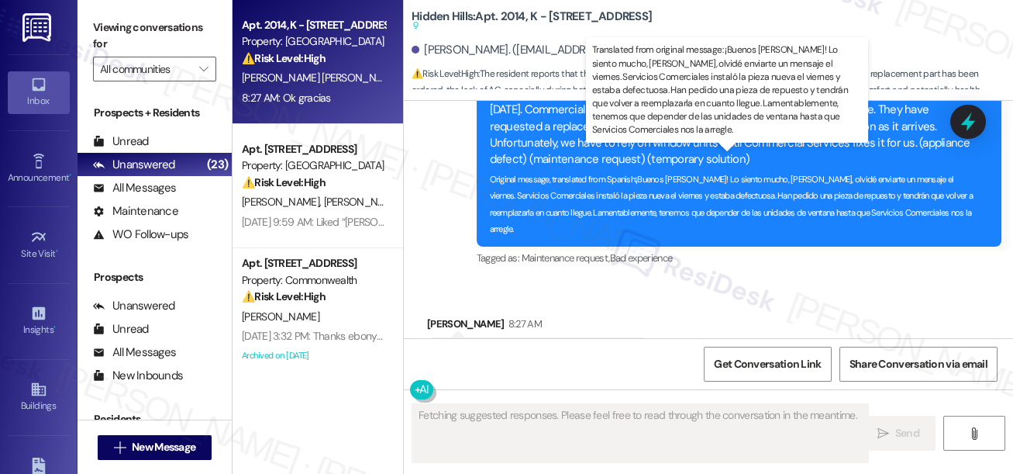
click at [663, 168] on div "Translated message: Good morning! I'm very sorry, [PERSON_NAME], I forgot to se…" at bounding box center [733, 126] width 487 height 83
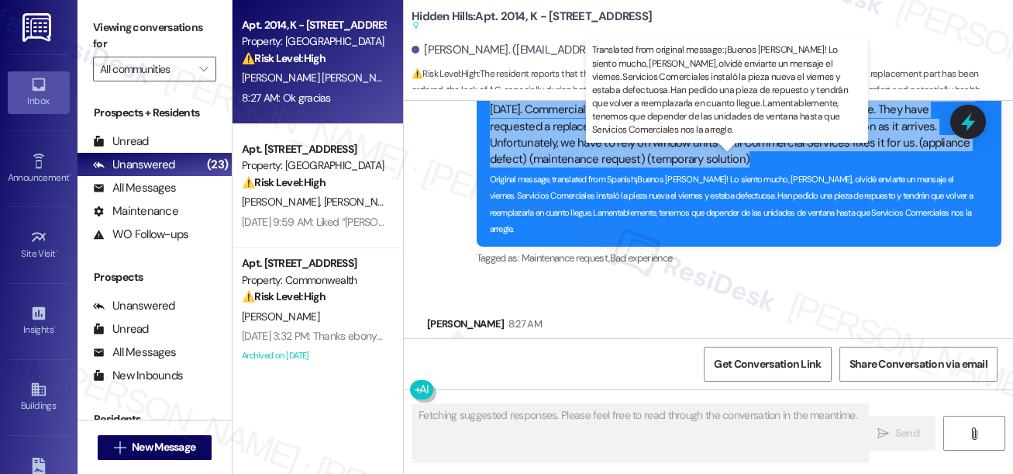
click at [663, 168] on div "Translated message: Good morning! I'm very sorry, [PERSON_NAME], I forgot to se…" at bounding box center [733, 126] width 487 height 83
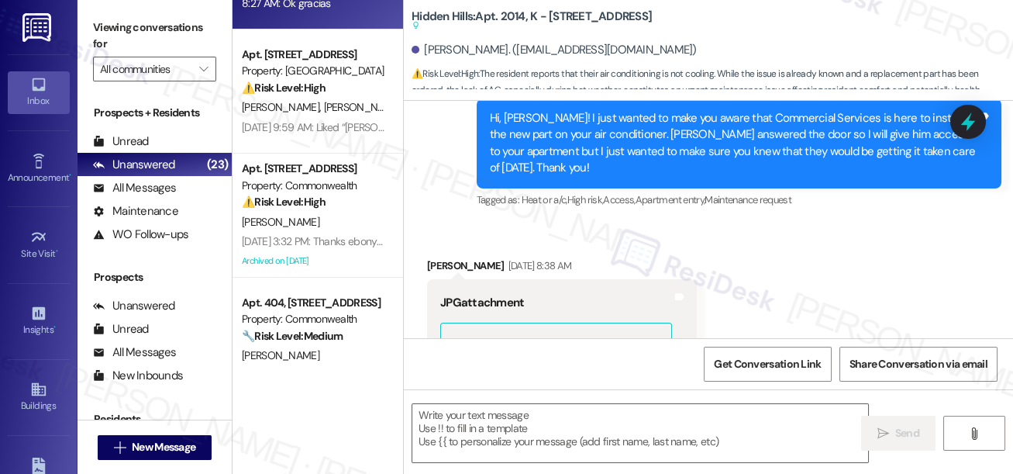
scroll to position [211, 0]
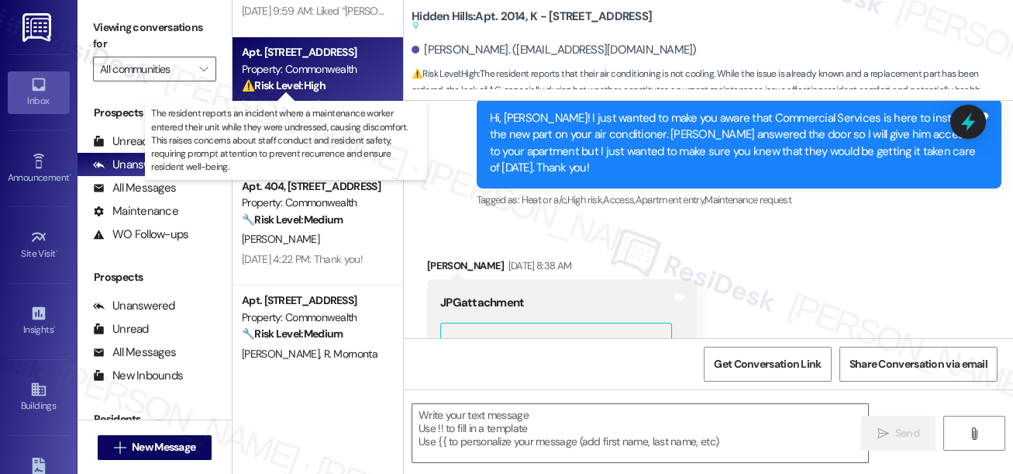
click at [317, 91] on strong "⚠️ Risk Level: High" at bounding box center [284, 85] width 84 height 14
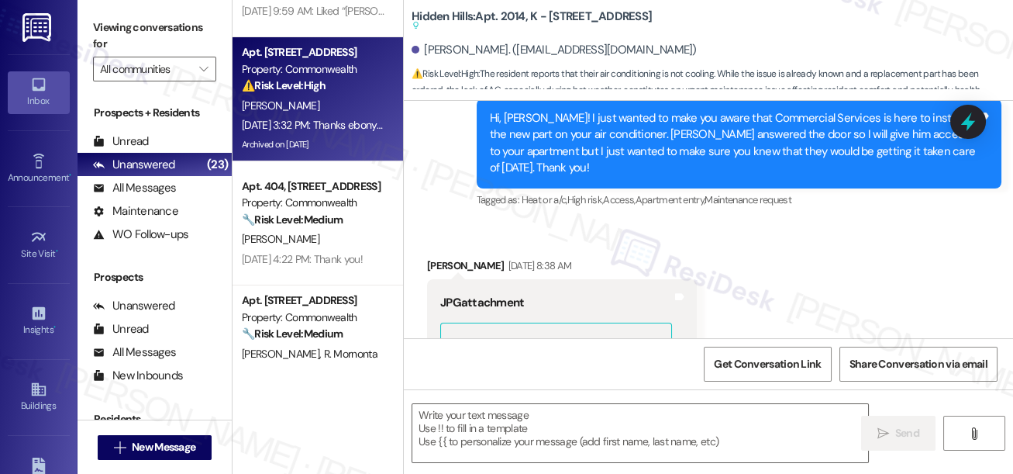
type textarea "Fetching suggested responses. Please feel free to read through the conversation…"
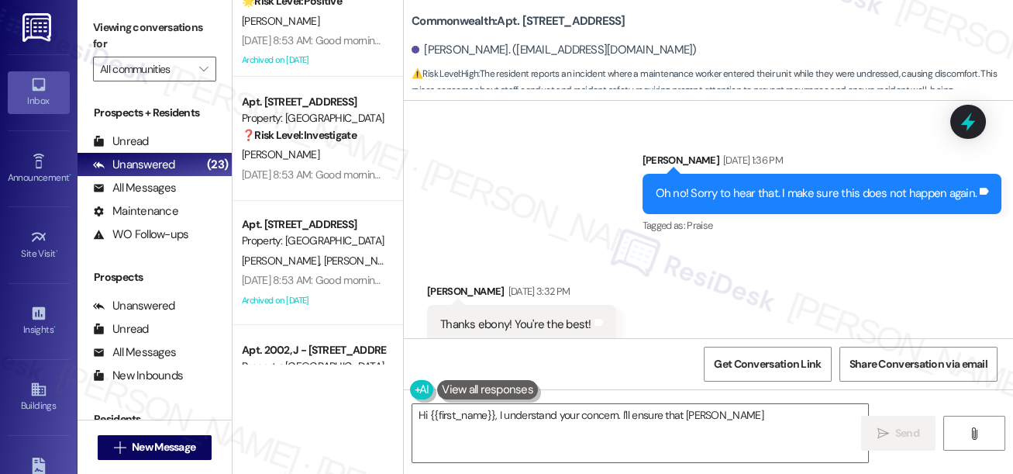
scroll to position [634, 0]
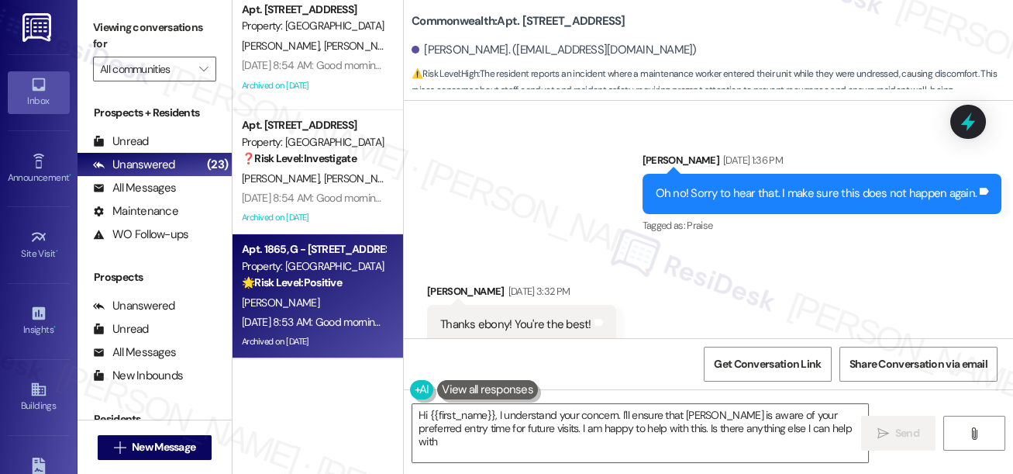
type textarea "Hi {{first_name}}, I understand your concern. I'll ensure that [PERSON_NAME] is…"
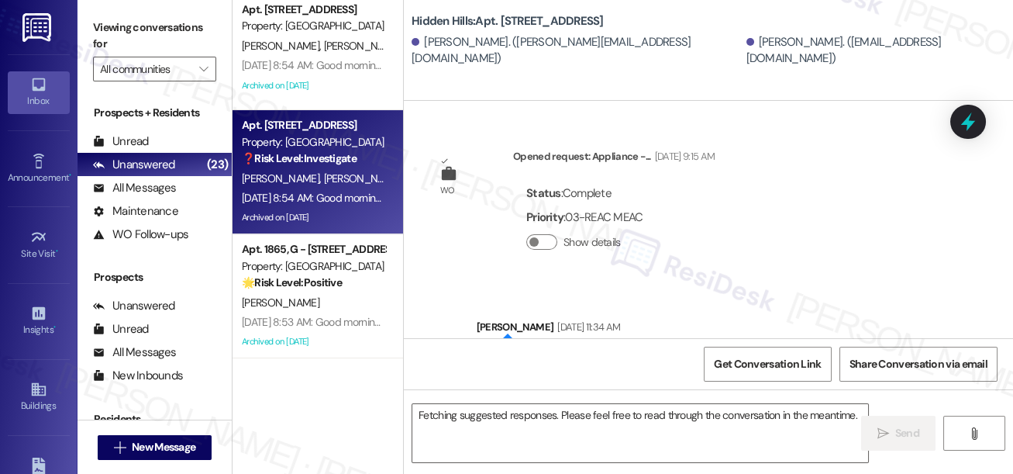
scroll to position [26505, 0]
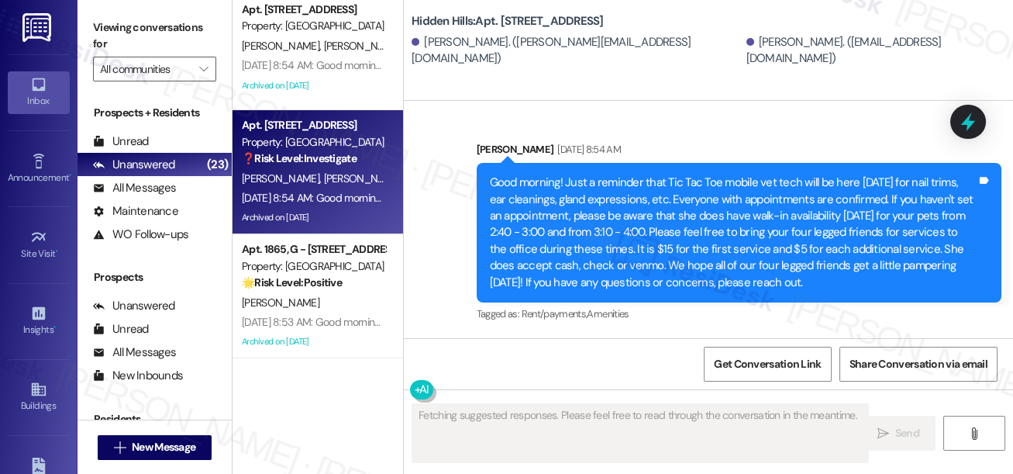
click at [538, 60] on div "Hi! Should we still be expecting the inspection [DATE]?" at bounding box center [572, 51] width 264 height 16
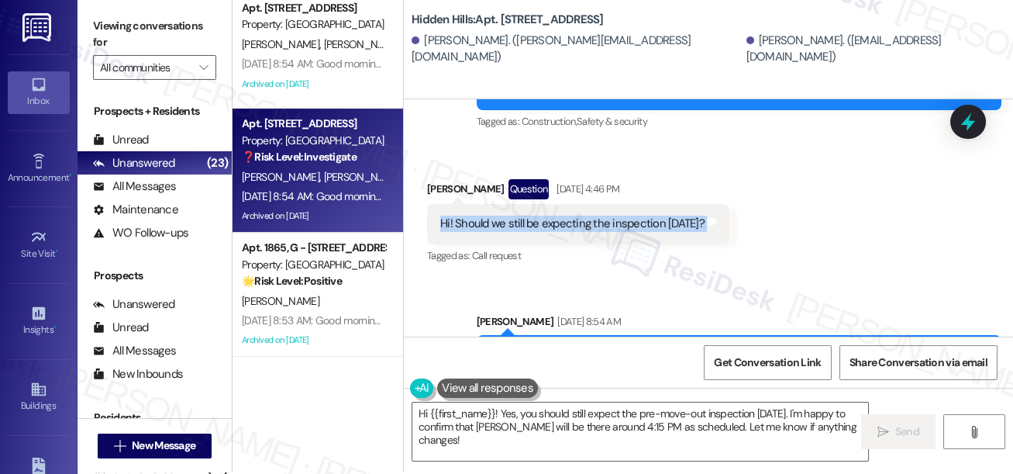
scroll to position [26439, 0]
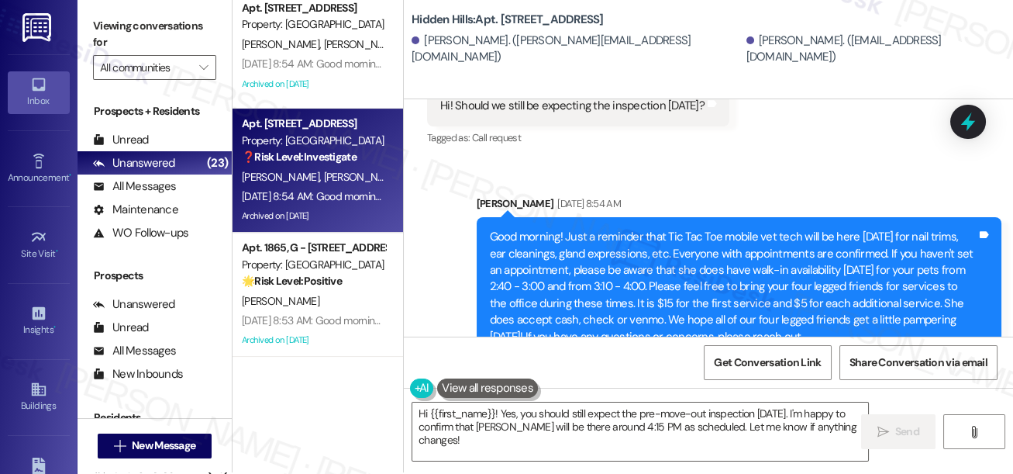
click at [626, 149] on div "Tagged as: Call request Click to highlight conversations about Call request" at bounding box center [578, 137] width 302 height 22
click at [620, 114] on div "Hi! Should we still be expecting the inspection [DATE]?" at bounding box center [572, 106] width 264 height 16
copy div "Hi! Should we still be expecting the inspection [DATE]? Tags and notes"
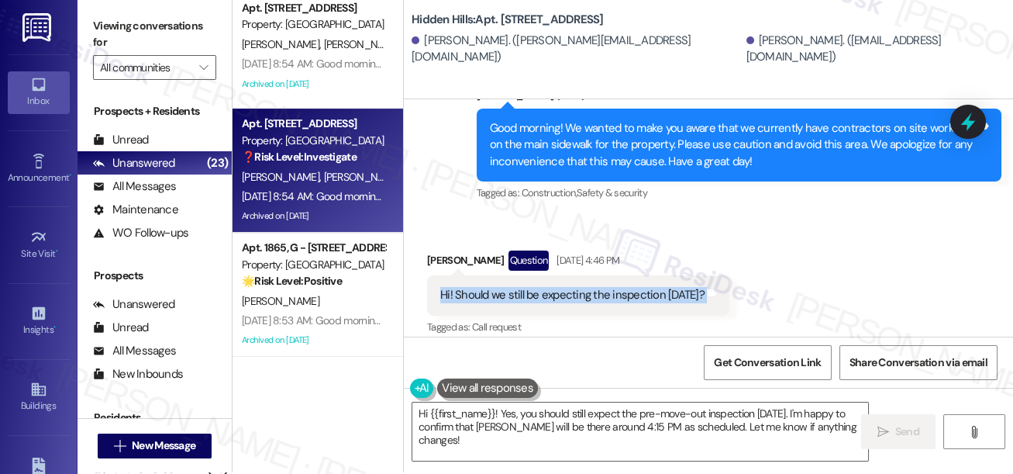
scroll to position [26368, 0]
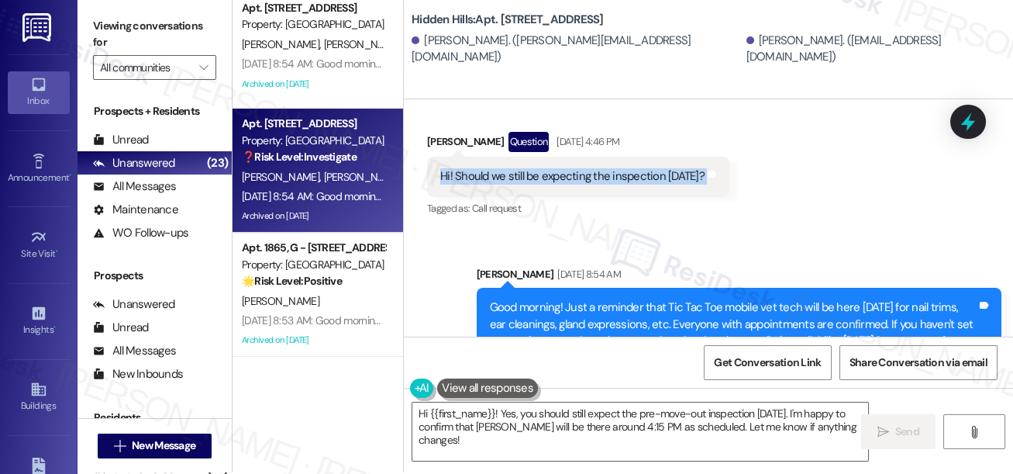
click at [614, 185] on div "Hi! Should we still be expecting the inspection [DATE]?" at bounding box center [572, 176] width 264 height 16
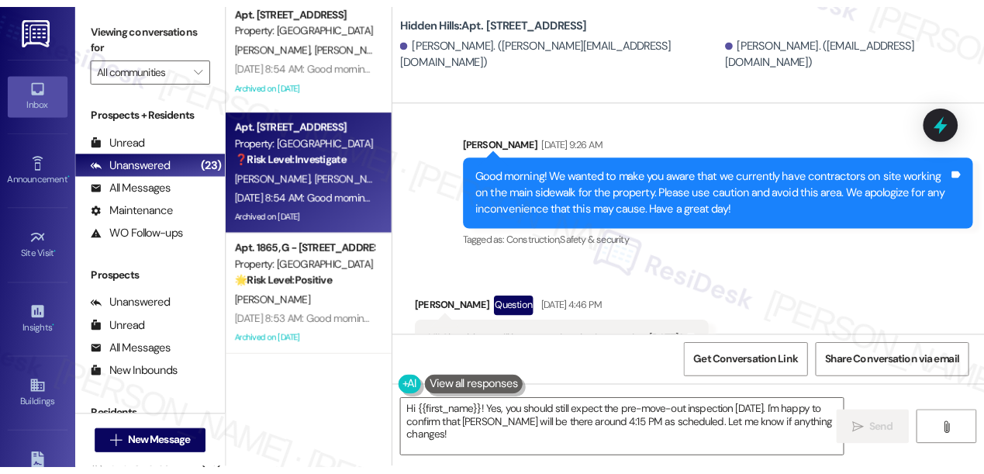
scroll to position [26415, 0]
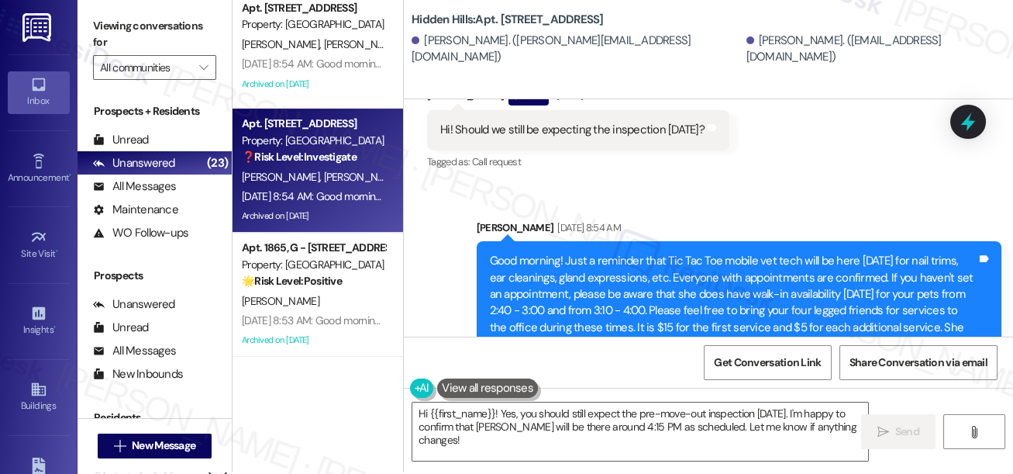
click at [576, 138] on div "Hi! Should we still be expecting the inspection [DATE]?" at bounding box center [572, 130] width 264 height 16
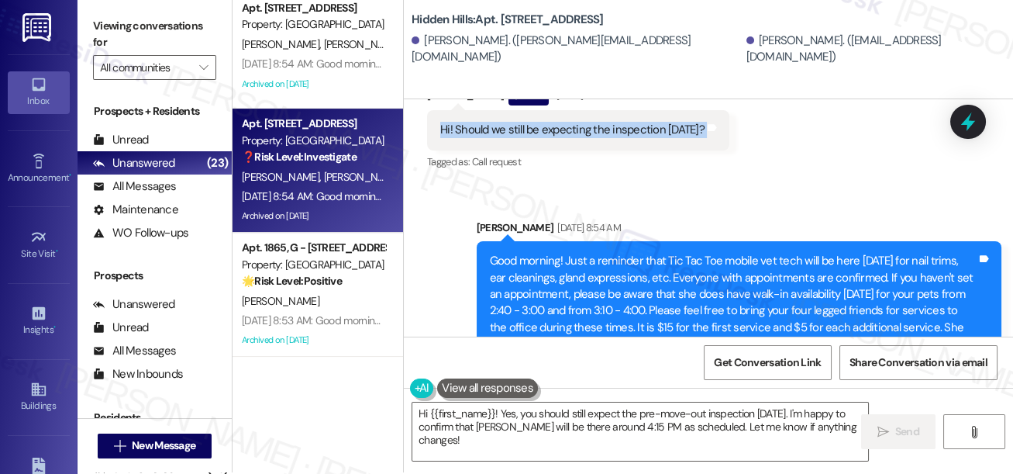
click at [576, 138] on div "Hi! Should we still be expecting the inspection [DATE]?" at bounding box center [572, 130] width 264 height 16
click at [553, 150] on div "Hi! Should we still be expecting the inspection [DATE]? Tags and notes" at bounding box center [578, 130] width 302 height 40
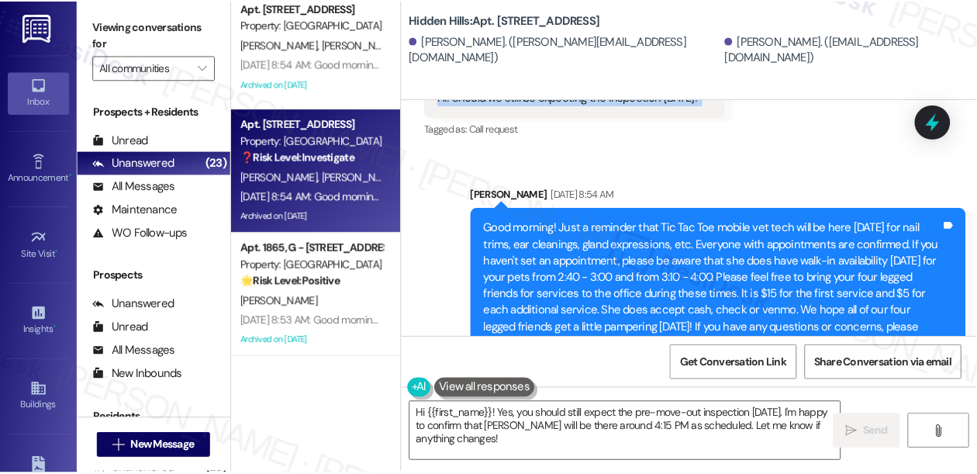
scroll to position [26963, 0]
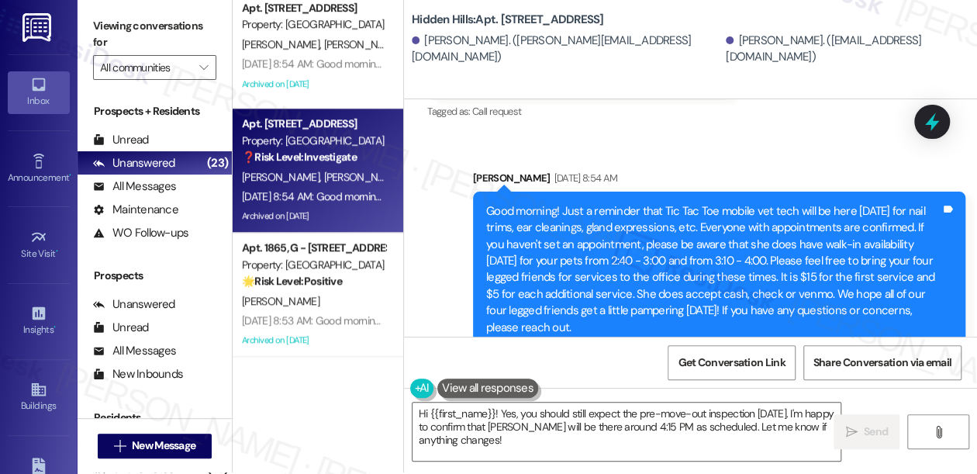
click at [108, 23] on label "Viewing conversations for" at bounding box center [154, 34] width 123 height 41
click at [98, 28] on label "Viewing conversations for" at bounding box center [154, 34] width 123 height 41
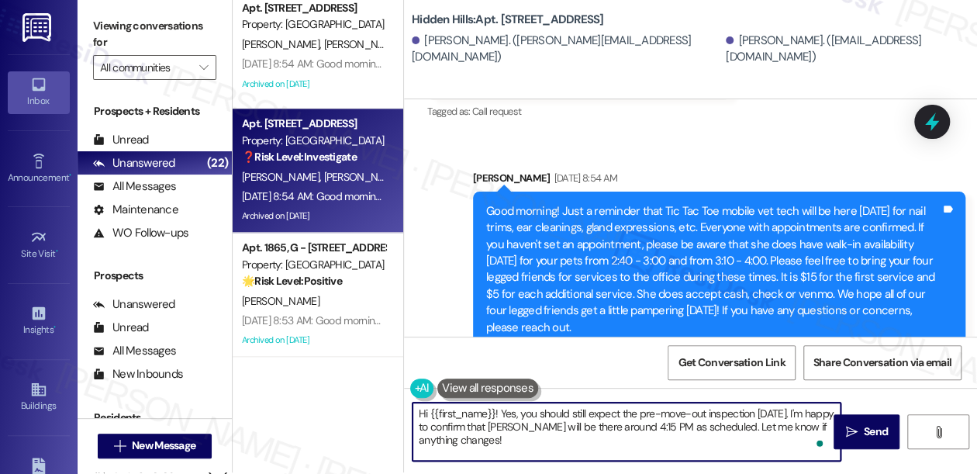
drag, startPoint x: 505, startPoint y: 442, endPoint x: 501, endPoint y: 413, distance: 29.1
click at [501, 413] on textarea "Hi {{first_name}}! Yes, you should still expect the pre-move-out inspection [DA…" at bounding box center [626, 431] width 428 height 58
paste textarea "Just following up—did the inspection take place [DATE], or are you still waitin…"
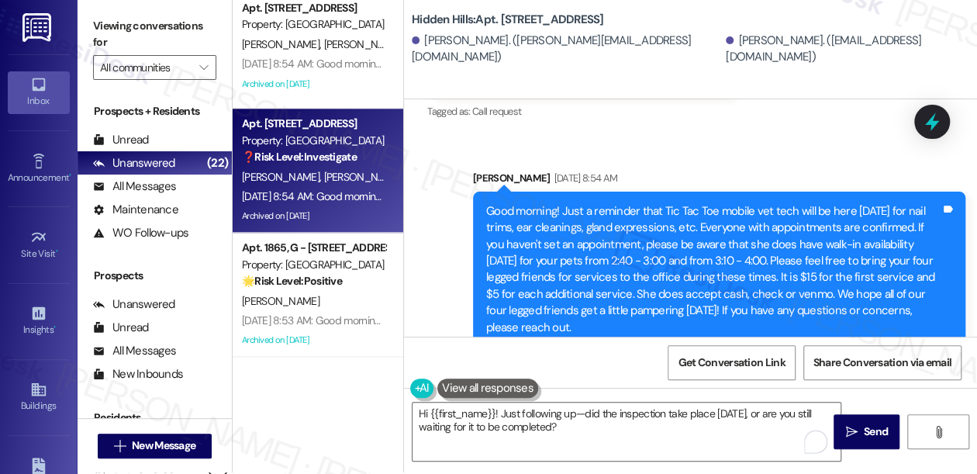
click at [444, 60] on div "[PERSON_NAME] Question [DATE] 4:46 PM" at bounding box center [578, 48] width 302 height 25
copy div "[PERSON_NAME]"
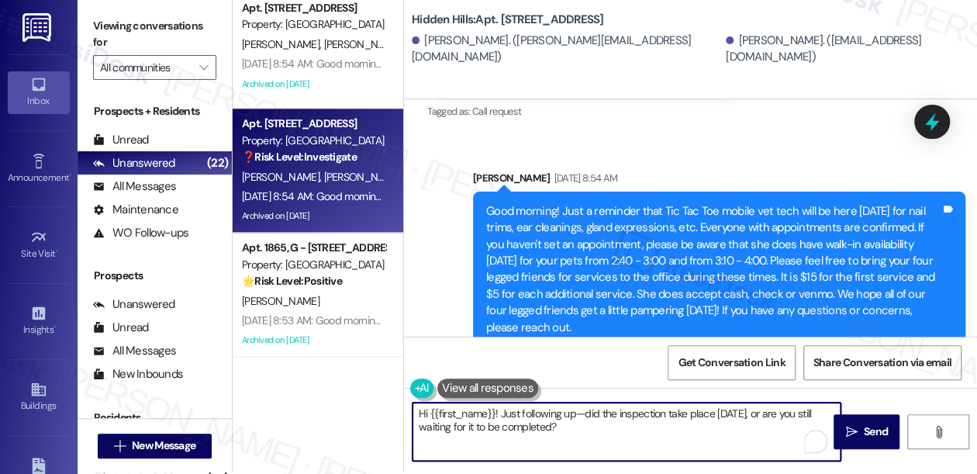
drag, startPoint x: 429, startPoint y: 412, endPoint x: 498, endPoint y: 399, distance: 69.5
click at [498, 399] on div "Hi {{first_name}}! Just following up—did the inspection take place [DATE], or a…" at bounding box center [690, 446] width 573 height 116
paste textarea "[PERSON_NAME]"
click at [536, 409] on textarea "Hi [PERSON_NAME], just following up—did the inspection take place [DATE], or ar…" at bounding box center [626, 431] width 428 height 58
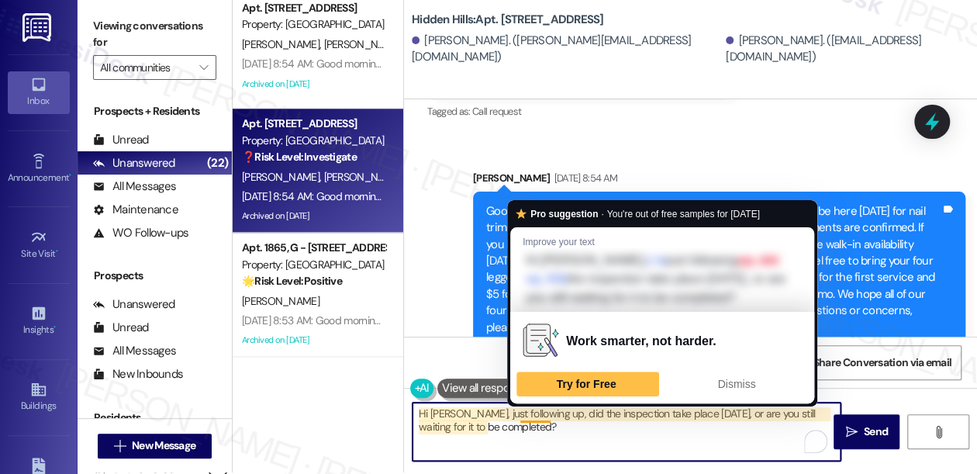
click at [536, 414] on textarea "Hi [PERSON_NAME], just following up, did the inspection take place [DATE], or a…" at bounding box center [626, 431] width 428 height 58
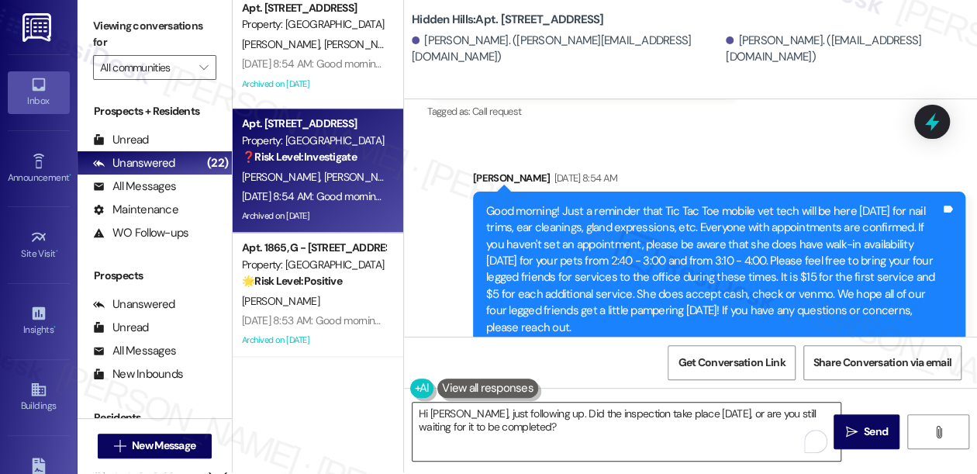
click at [639, 405] on textarea "Hi [PERSON_NAME], just following up. Did the inspection take place [DATE], or a…" at bounding box center [626, 431] width 428 height 58
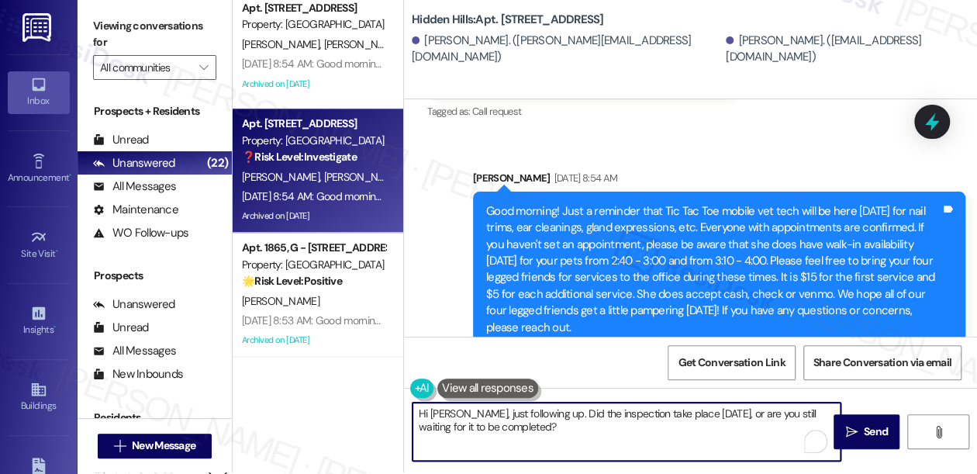
click at [676, 406] on textarea "Hi [PERSON_NAME], just following up. Did the inspection take place [DATE], or a…" at bounding box center [626, 431] width 428 height 58
click at [678, 406] on textarea "Hi [PERSON_NAME], just following up. Did the inspection take place [DATE], or a…" at bounding box center [626, 431] width 428 height 58
click at [565, 414] on textarea "Hi [PERSON_NAME], just following up. Did the inspection take place [DATE], or a…" at bounding box center [626, 431] width 428 height 58
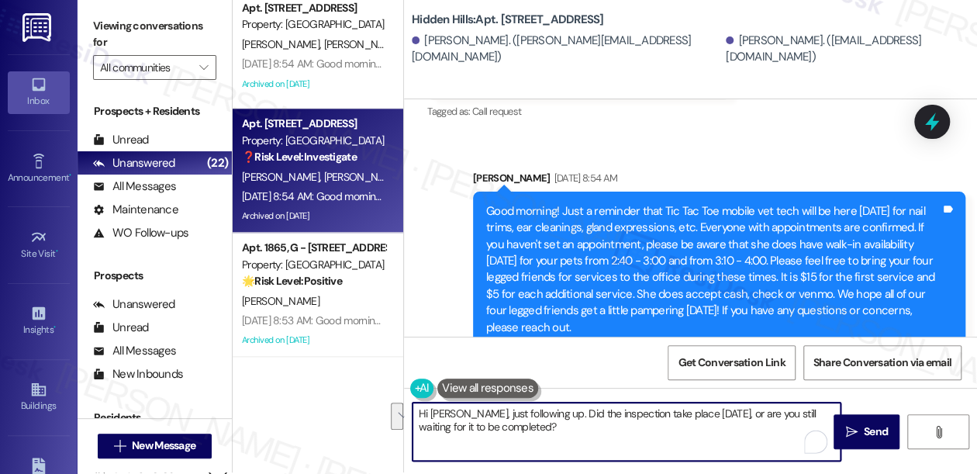
click at [639, 435] on textarea "Hi [PERSON_NAME], just following up. Did the inspection take place [DATE], or a…" at bounding box center [626, 431] width 428 height 58
click at [603, 433] on textarea "Hi [PERSON_NAME], just following up. Did the inspection take place [DATE], or a…" at bounding box center [626, 431] width 428 height 58
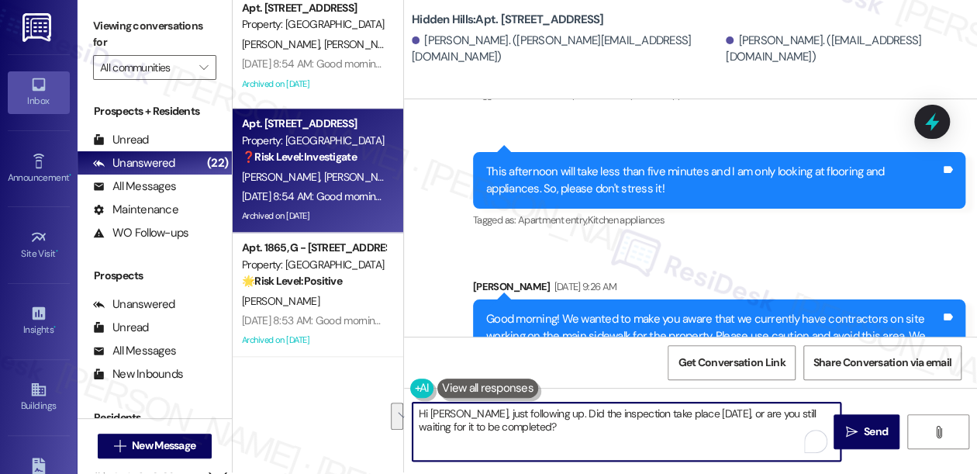
scroll to position [26540, 0]
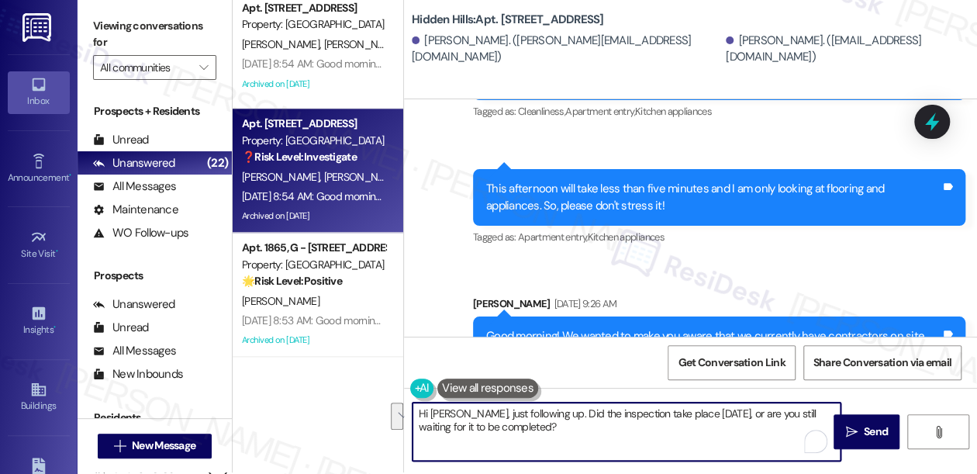
click at [572, 415] on textarea "Hi [PERSON_NAME], just following up. Did the inspection take place [DATE], or a…" at bounding box center [626, 431] width 428 height 58
click at [568, 409] on textarea "Hi [PERSON_NAME], just following up. Did the inspection take place [DATE], or a…" at bounding box center [626, 431] width 428 height 58
click at [681, 425] on textarea "Hi [PERSON_NAME], just following up. Did the pre-move-out inspection take place…" at bounding box center [626, 431] width 428 height 58
click at [707, 405] on textarea "Hi [PERSON_NAME], just following up. Did the pre-move-out inspection take place…" at bounding box center [626, 431] width 428 height 58
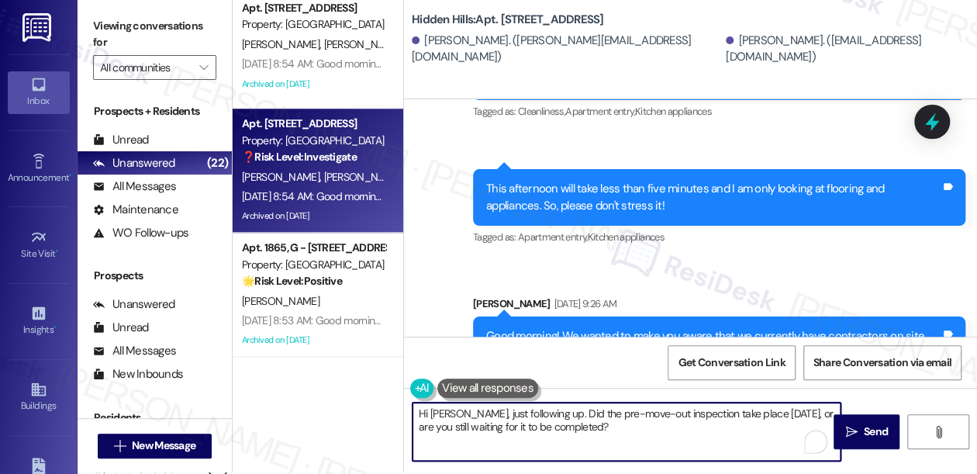
click at [707, 405] on textarea "Hi [PERSON_NAME], just following up. Did the pre-move-out inspection take place…" at bounding box center [626, 431] width 428 height 58
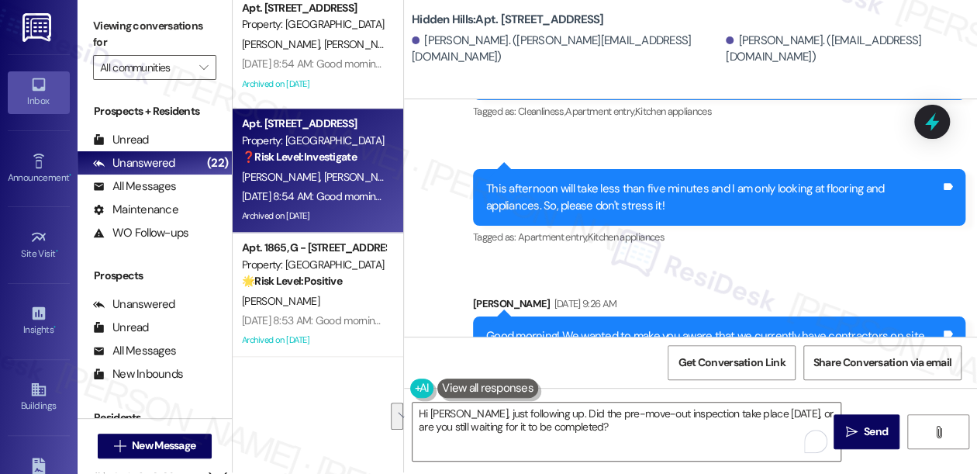
drag, startPoint x: 122, startPoint y: 28, endPoint x: 129, endPoint y: 34, distance: 9.3
click at [121, 27] on label "Viewing conversations for" at bounding box center [154, 34] width 123 height 41
click at [515, 429] on textarea "Hi [PERSON_NAME], just following up. Did the pre-move-out inspection take place…" at bounding box center [626, 431] width 428 height 58
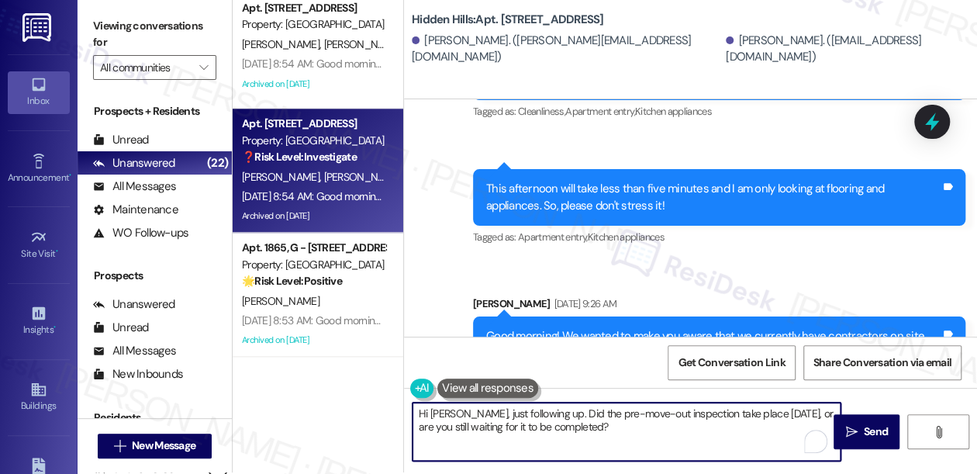
click at [515, 429] on textarea "Hi [PERSON_NAME], just following up. Did the pre-move-out inspection take place…" at bounding box center [626, 431] width 428 height 58
drag, startPoint x: 515, startPoint y: 429, endPoint x: 549, endPoint y: 423, distance: 34.5
click at [515, 429] on textarea "Hi [PERSON_NAME], just following up. Did the pre-move-out inspection take place…" at bounding box center [626, 431] width 428 height 58
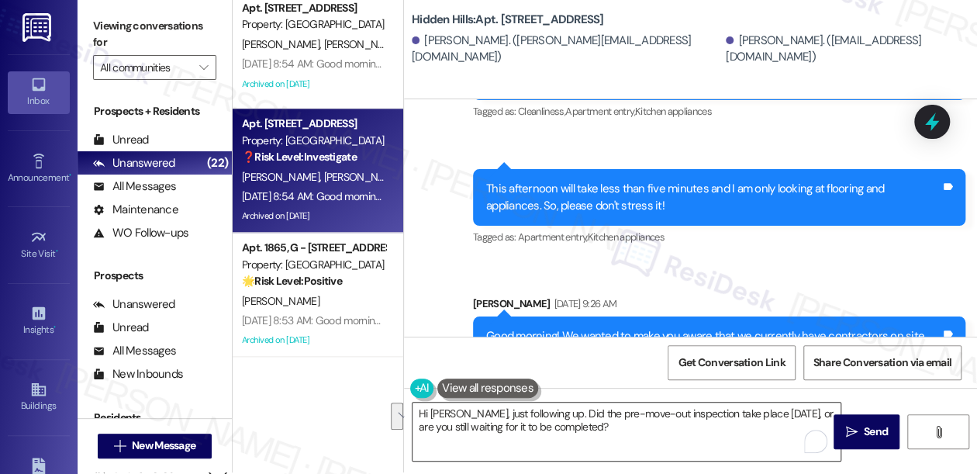
click at [763, 427] on textarea "Hi [PERSON_NAME], just following up. Did the pre-move-out inspection take place…" at bounding box center [626, 431] width 428 height 58
click at [109, 26] on label "Viewing conversations for" at bounding box center [154, 34] width 123 height 41
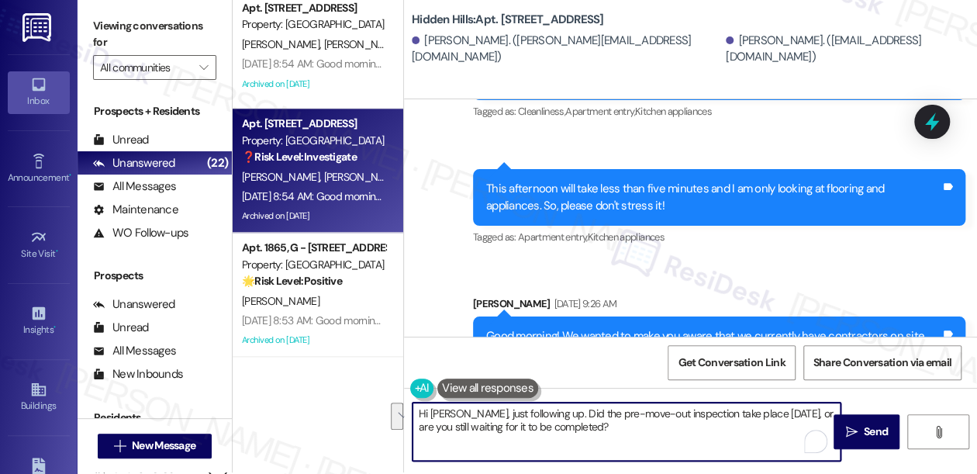
drag, startPoint x: 651, startPoint y: 429, endPoint x: 537, endPoint y: 411, distance: 115.3
click at [537, 411] on textarea "Hi [PERSON_NAME], just following up. Did the pre-move-out inspection take place…" at bounding box center [626, 431] width 428 height 58
paste textarea "Just following up—did the pre-move-out inspection happen"
drag, startPoint x: 625, startPoint y: 412, endPoint x: 534, endPoint y: 409, distance: 90.8
click at [534, 409] on textarea "Hi [PERSON_NAME], just following up. Just following up—did the pre-move-out ins…" at bounding box center [626, 431] width 428 height 58
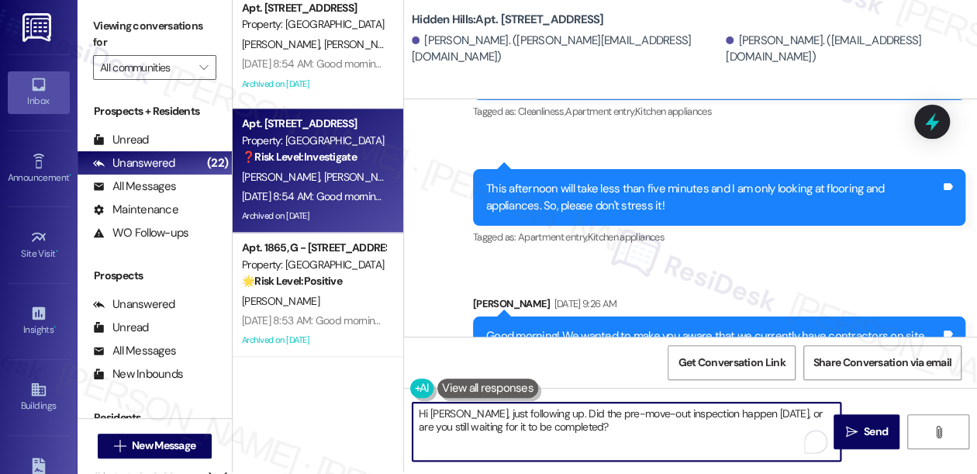
click at [633, 416] on textarea "Hi [PERSON_NAME], just following up. Did the pre-move-out inspection happen [DA…" at bounding box center [626, 431] width 428 height 58
click at [654, 419] on textarea "Hi [PERSON_NAME], just following up. Did the pre-move-out inspection happen [DA…" at bounding box center [626, 431] width 428 height 58
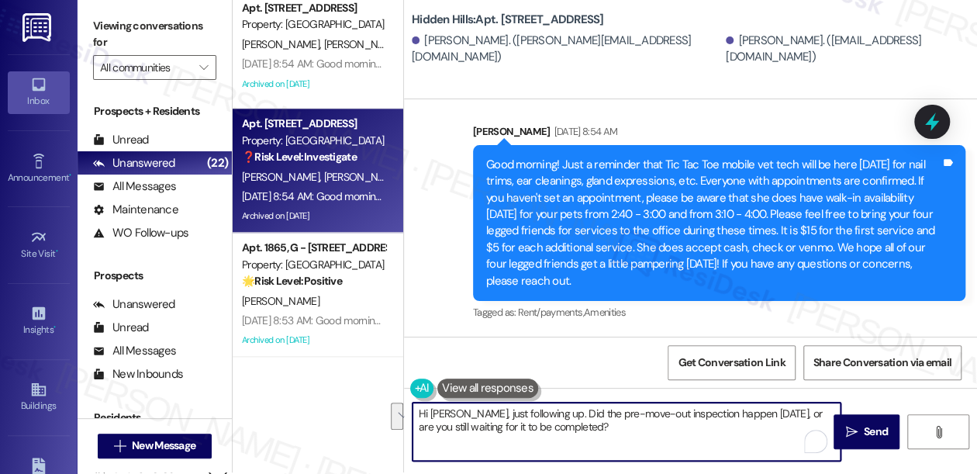
scroll to position [27144, 0]
type textarea "Hi [PERSON_NAME], just following up. Did the pre-move-out inspection happen [DA…"
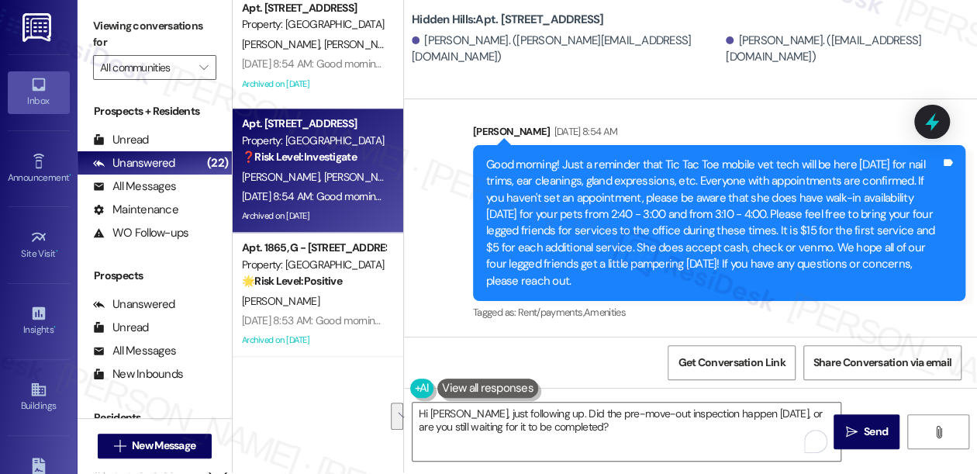
click at [594, 206] on div "Good morning! Just a reminder that Tic Tac Toe mobile vet tech will be here [DA…" at bounding box center [713, 223] width 454 height 133
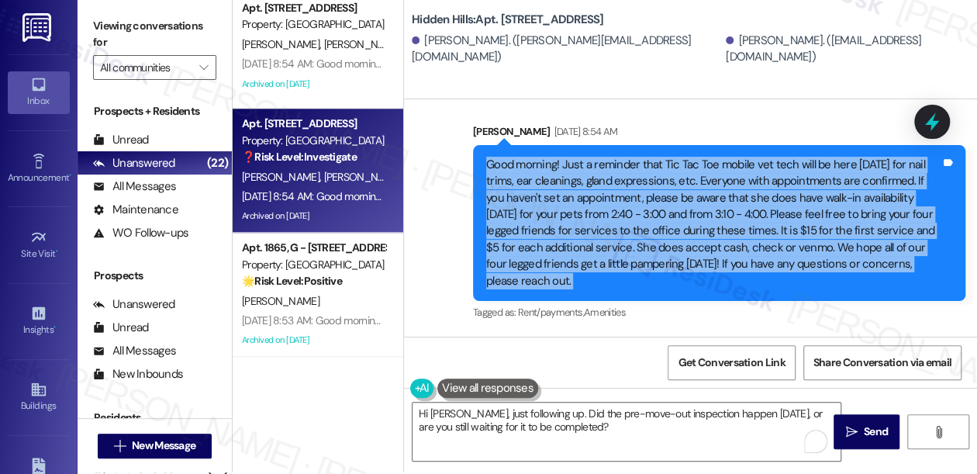
click at [594, 206] on div "Good morning! Just a reminder that Tic Tac Toe mobile vet tech will be here [DA…" at bounding box center [713, 223] width 454 height 133
click at [845, 430] on icon "" at bounding box center [851, 432] width 12 height 12
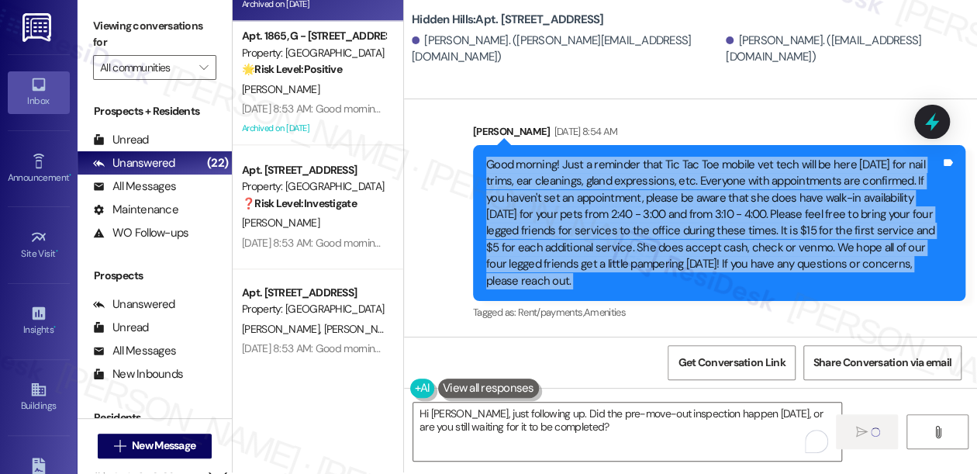
scroll to position [845, 0]
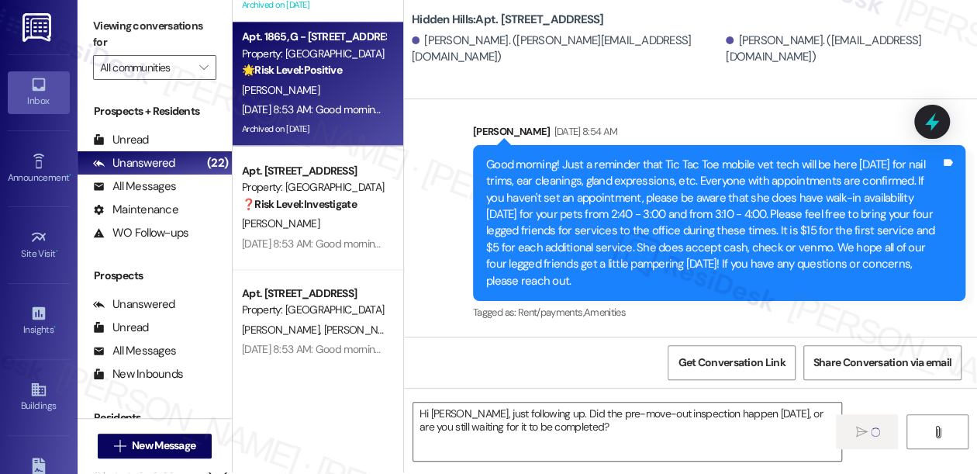
type textarea "Fetching suggested responses. Please feel free to read through the conversation…"
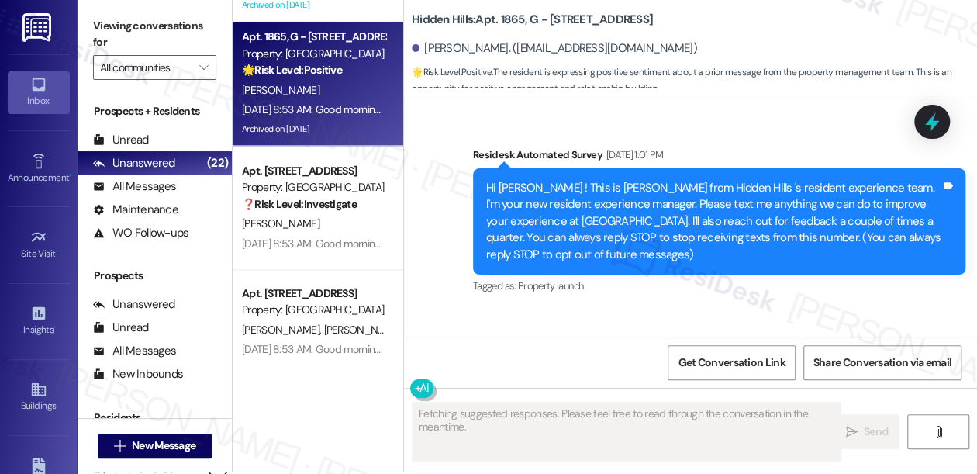
type textarea "Fetching suggested responses. Please feel free to read through the conversation…"
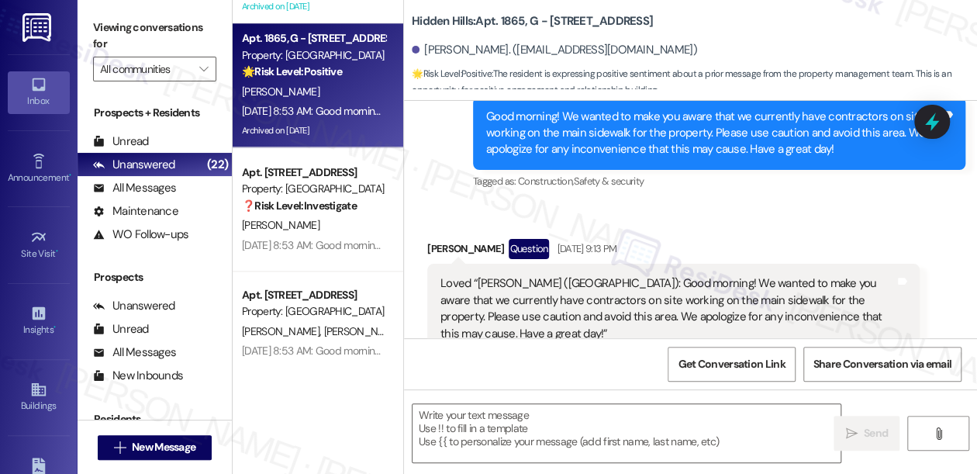
scroll to position [25990, 0]
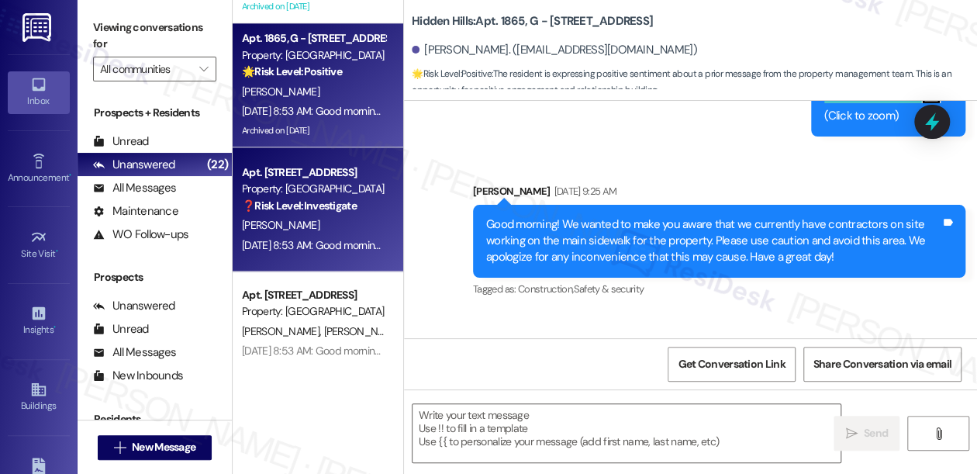
click at [329, 216] on div "[PERSON_NAME]" at bounding box center [313, 225] width 147 height 19
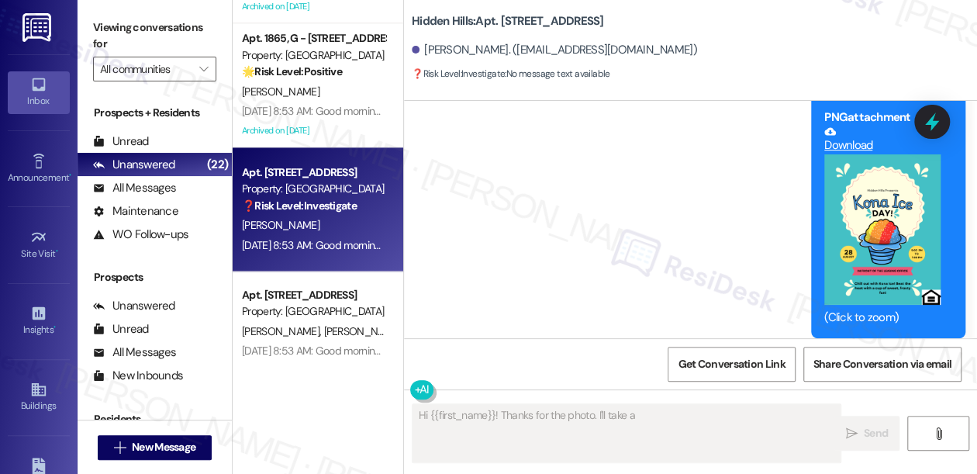
scroll to position [5346, 0]
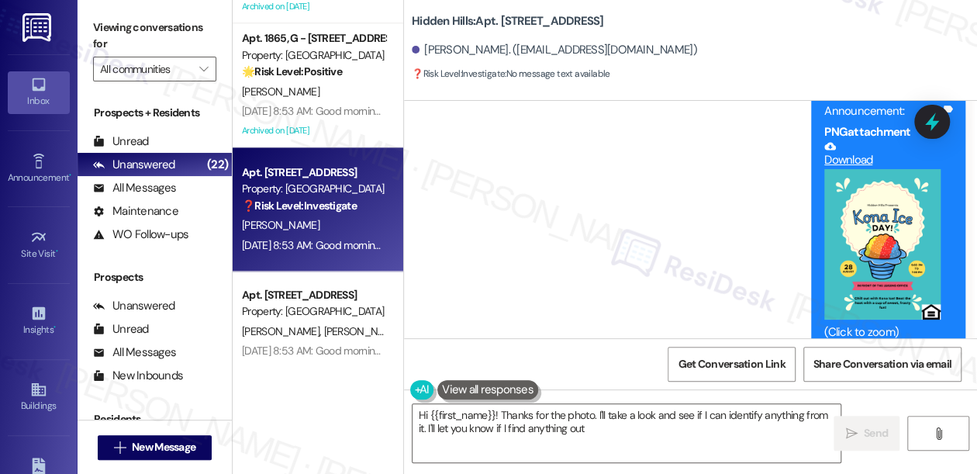
type textarea "Hi {{first_name}}! Thanks for the photo. I'll take a look and see if I can iden…"
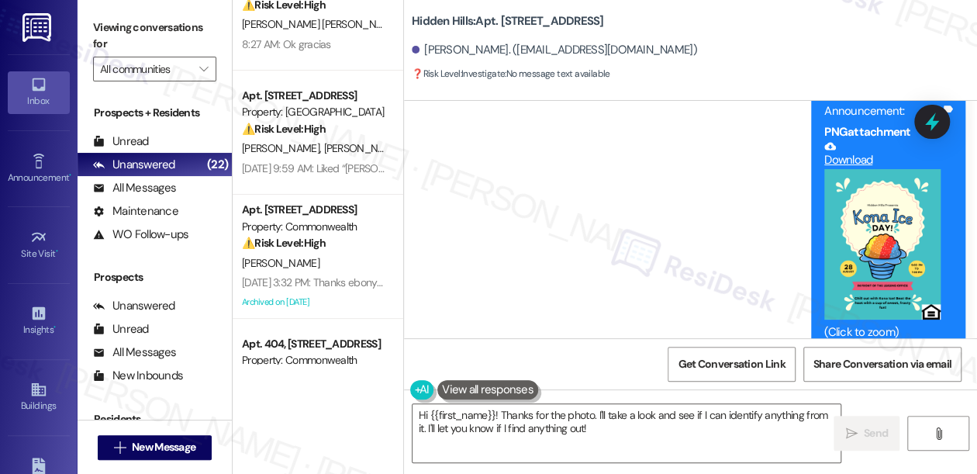
scroll to position [0, 0]
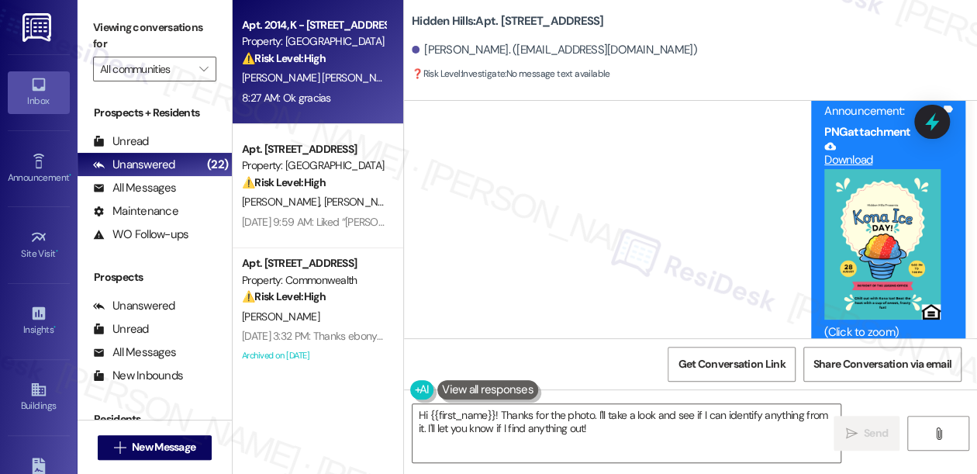
click at [297, 91] on div "8:27 AM: Ok gracias 8:27 AM: Ok gracias" at bounding box center [286, 98] width 89 height 14
type textarea "Fetching suggested responses. Please feel free to read through the conversation…"
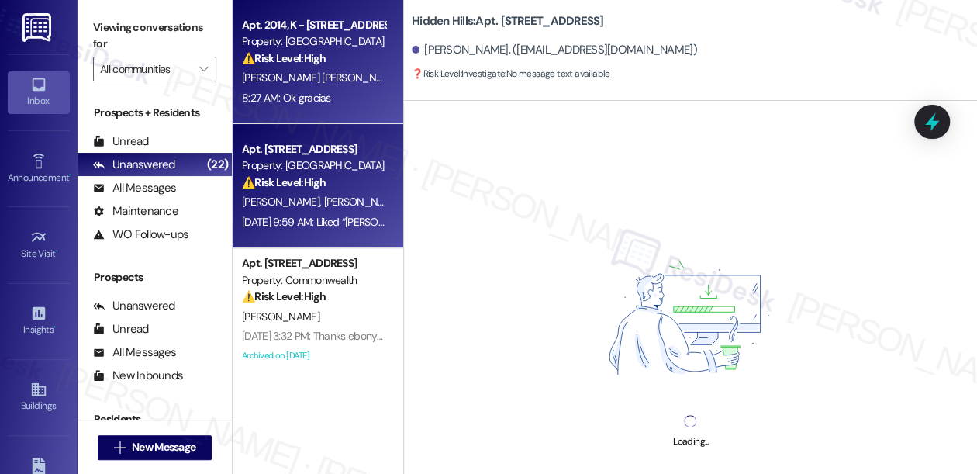
click at [355, 191] on div "Apt. [STREET_ADDRESS] Property: Hidden Hills ⚠️ Risk Level: High The resident i…" at bounding box center [313, 166] width 147 height 53
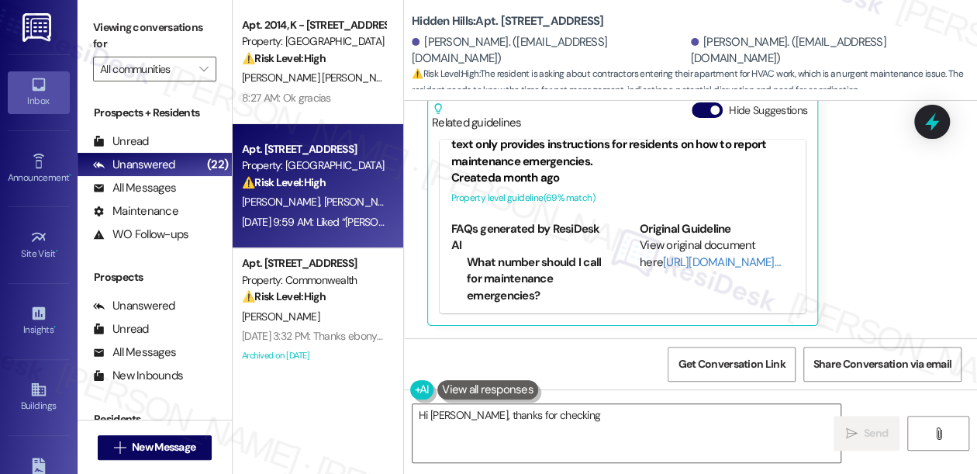
scroll to position [60, 0]
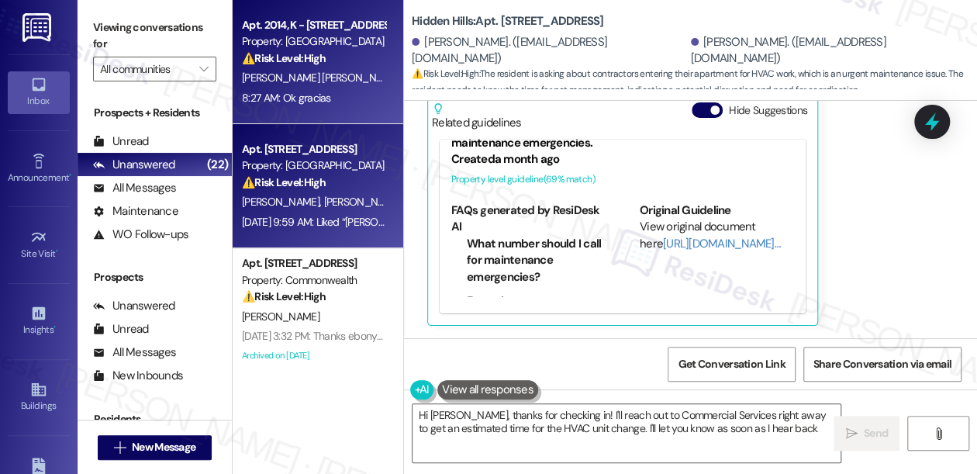
type textarea "Hi [PERSON_NAME], thanks for checking in! I'll reach out to Commercial Services…"
